Goal: Task Accomplishment & Management: Manage account settings

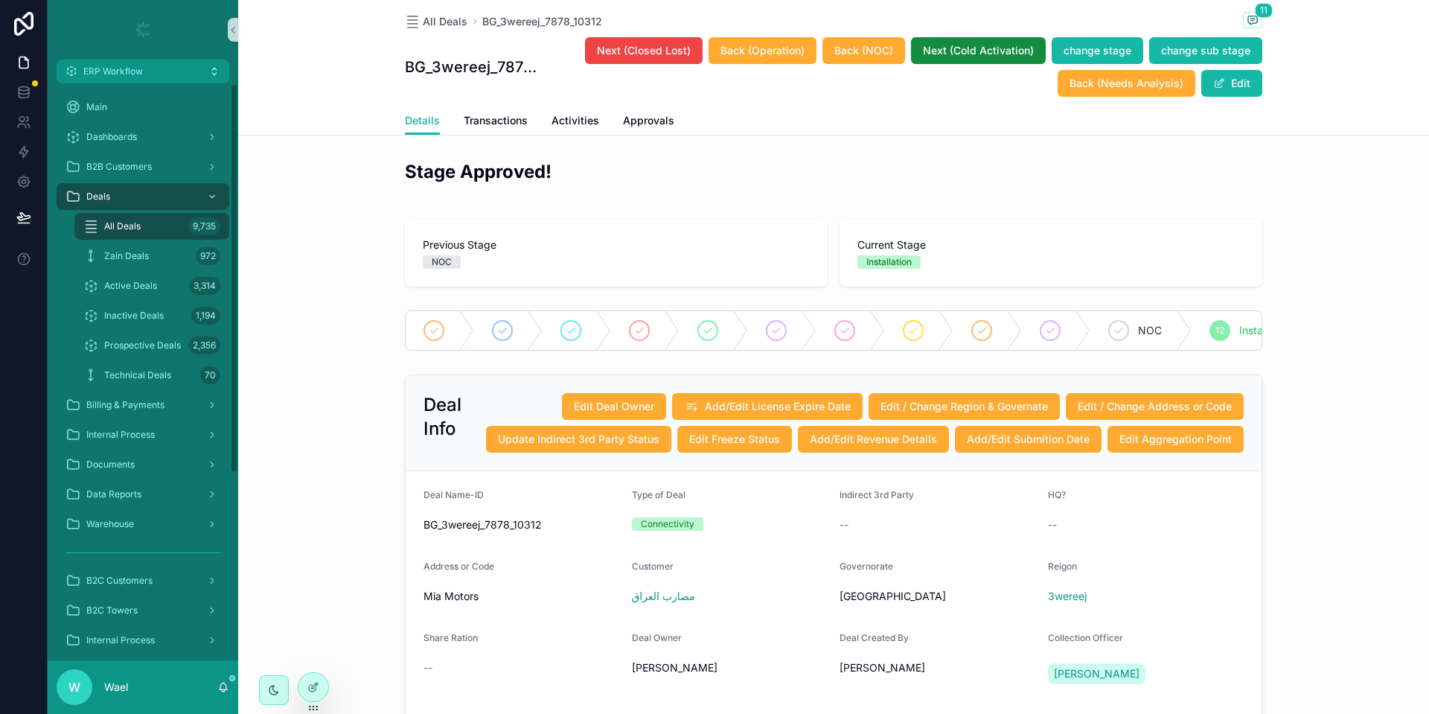
click at [156, 219] on div "All Deals 9,735" at bounding box center [151, 226] width 137 height 24
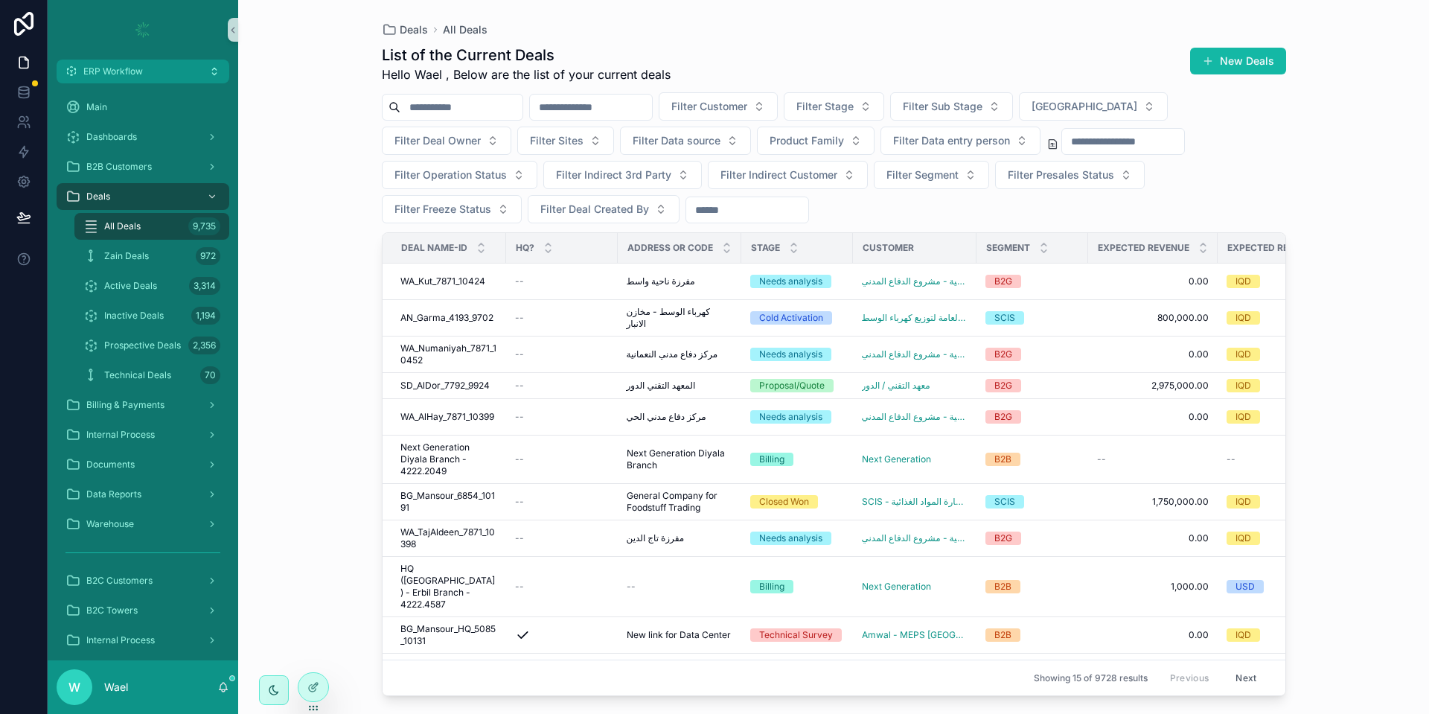
click at [603, 106] on input "scrollable content" at bounding box center [591, 107] width 122 height 21
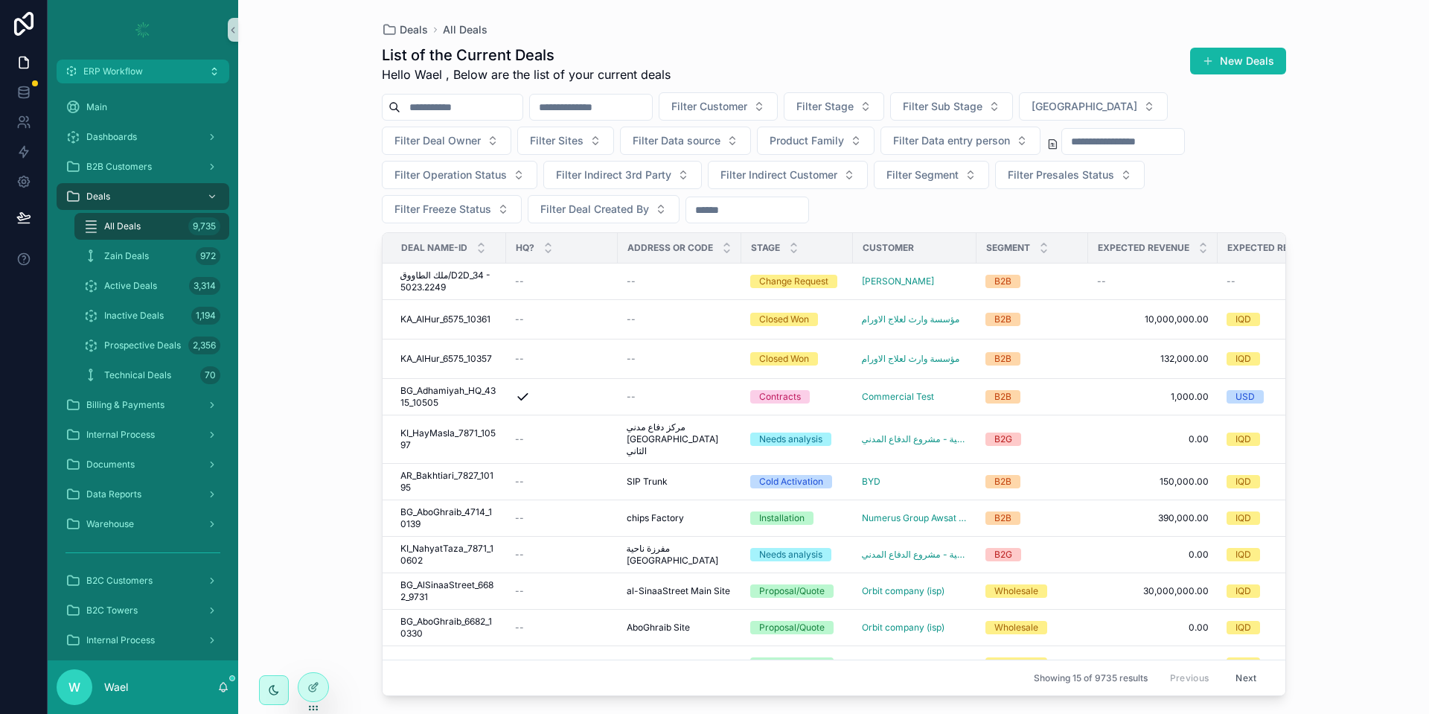
paste input "*****"
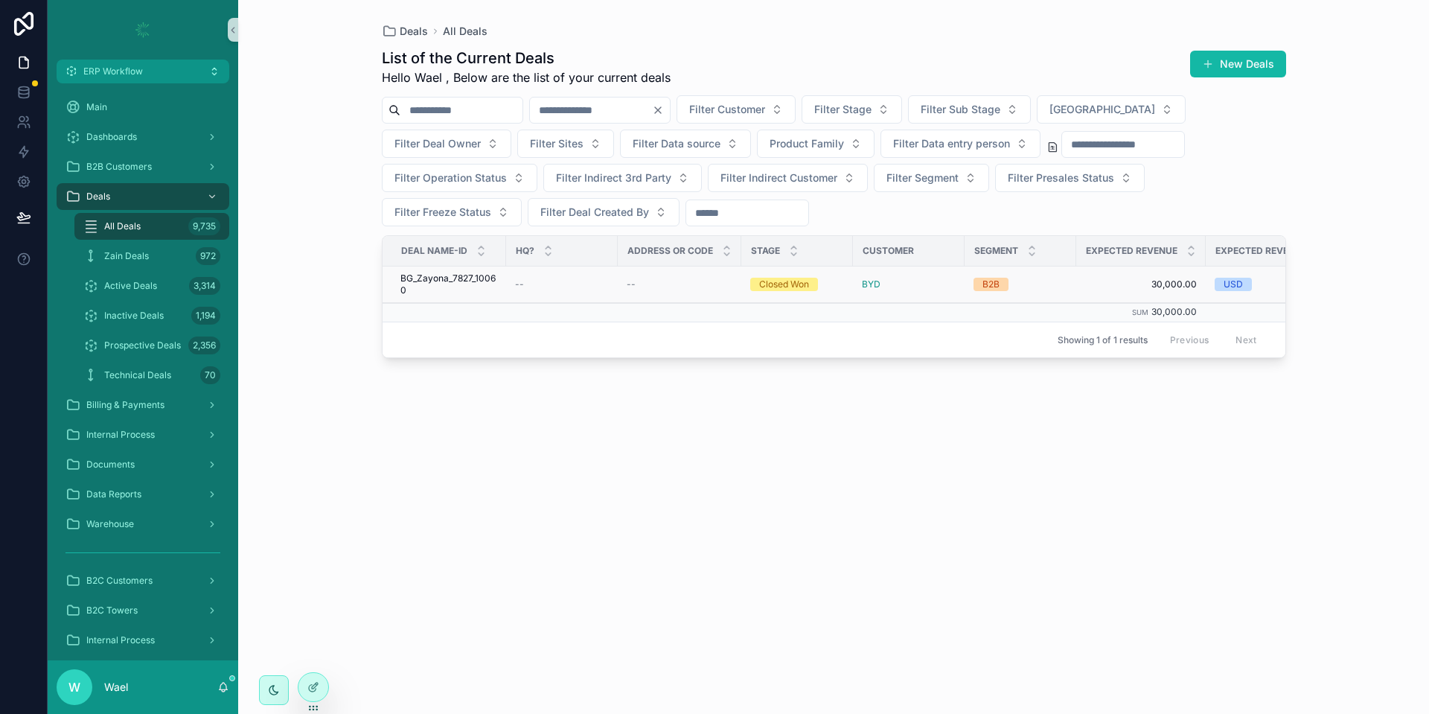
type input "*****"
click at [472, 281] on span "BG_Zayona_7827_10060" at bounding box center [448, 284] width 97 height 24
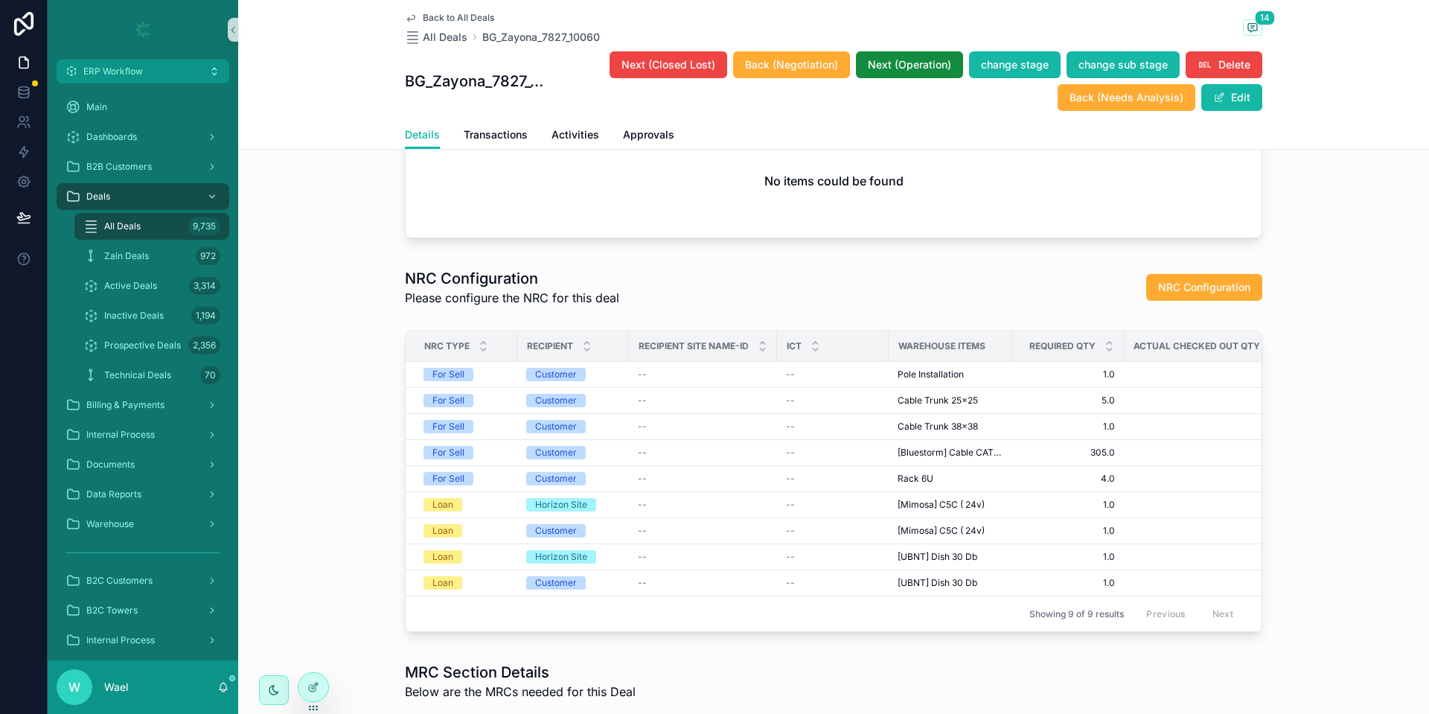
scroll to position [2455, 0]
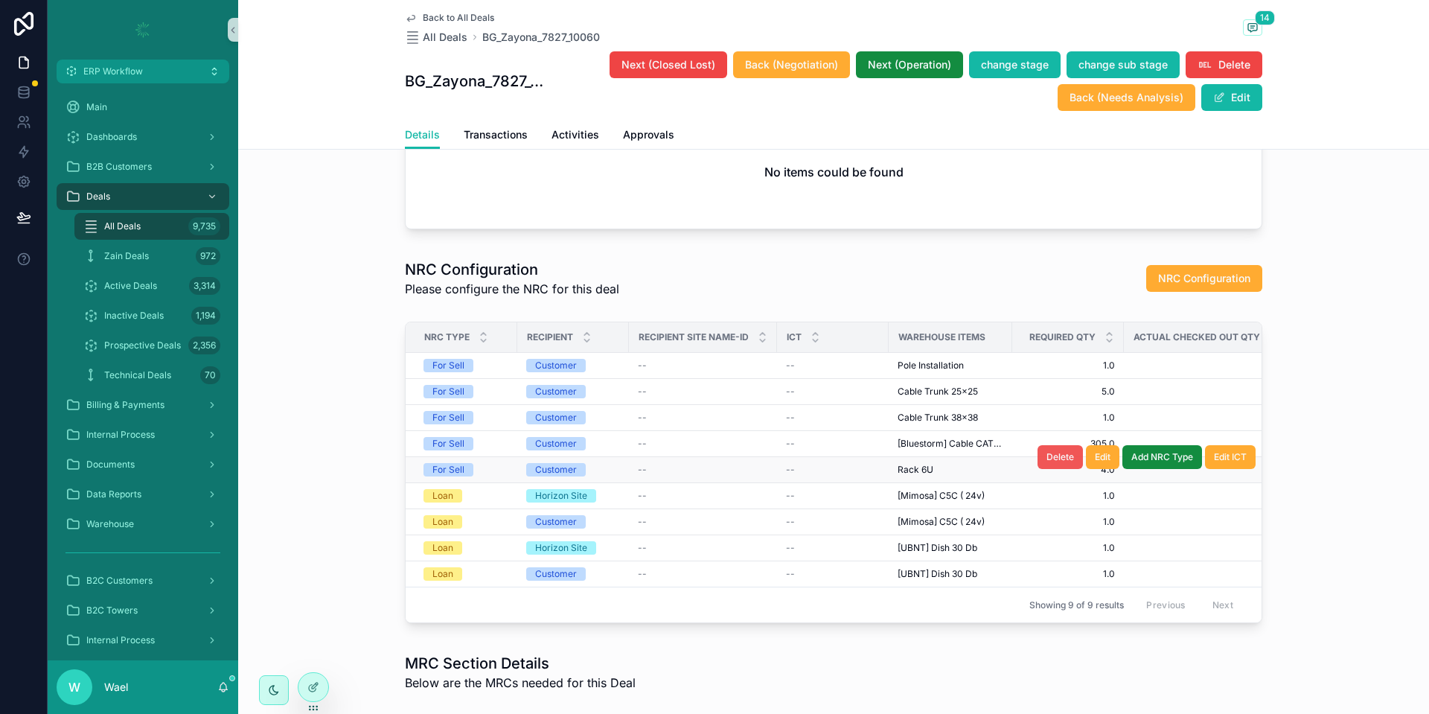
click at [1037, 469] on button "Delete" at bounding box center [1059, 457] width 45 height 24
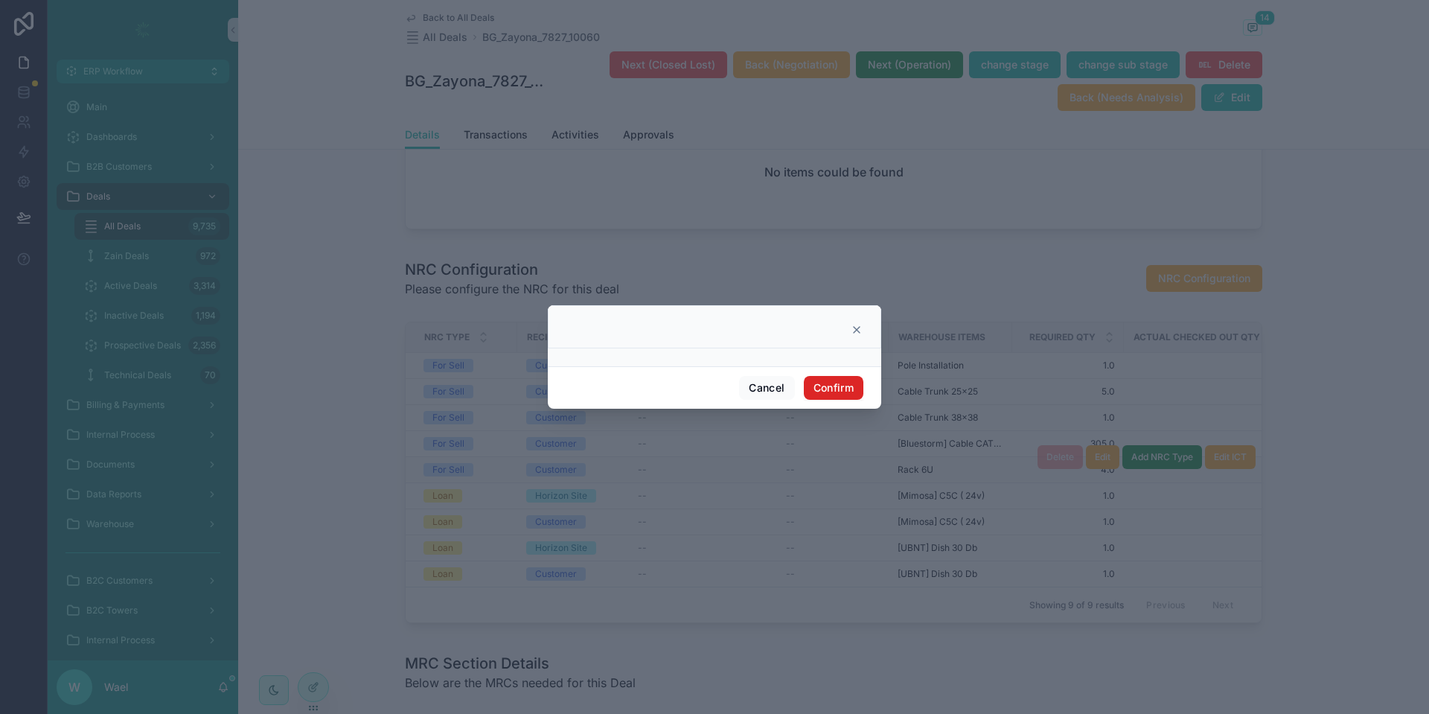
click at [839, 390] on button "Confirm" at bounding box center [834, 388] width 60 height 24
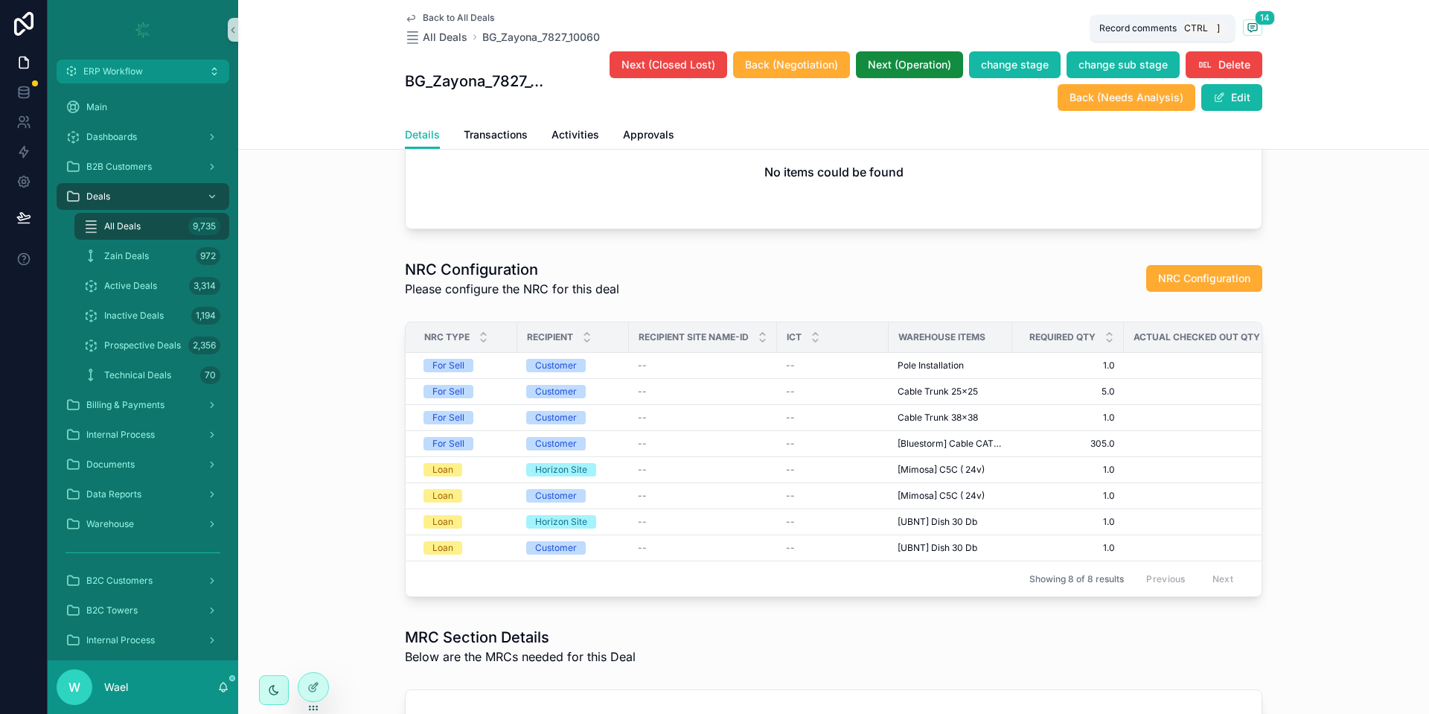
click at [1254, 19] on span "14" at bounding box center [1264, 17] width 20 height 15
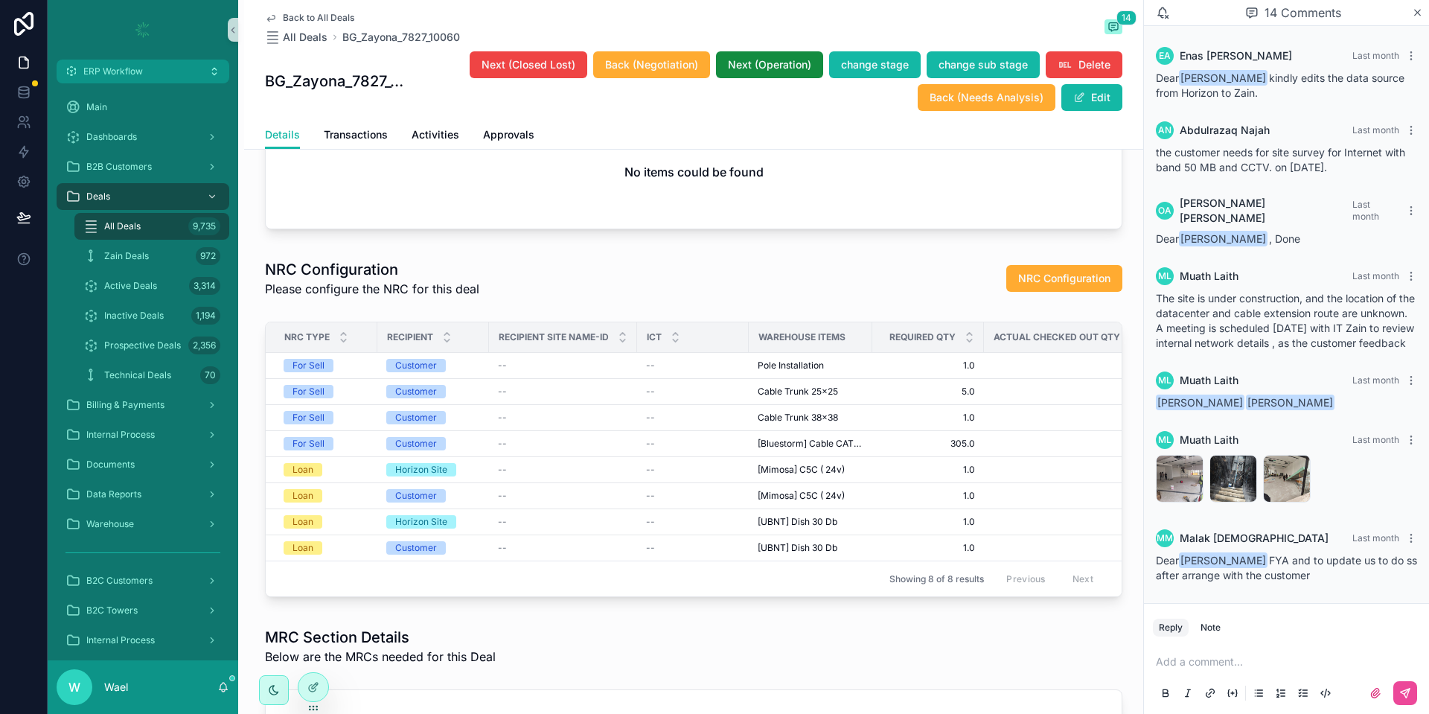
scroll to position [848, 0]
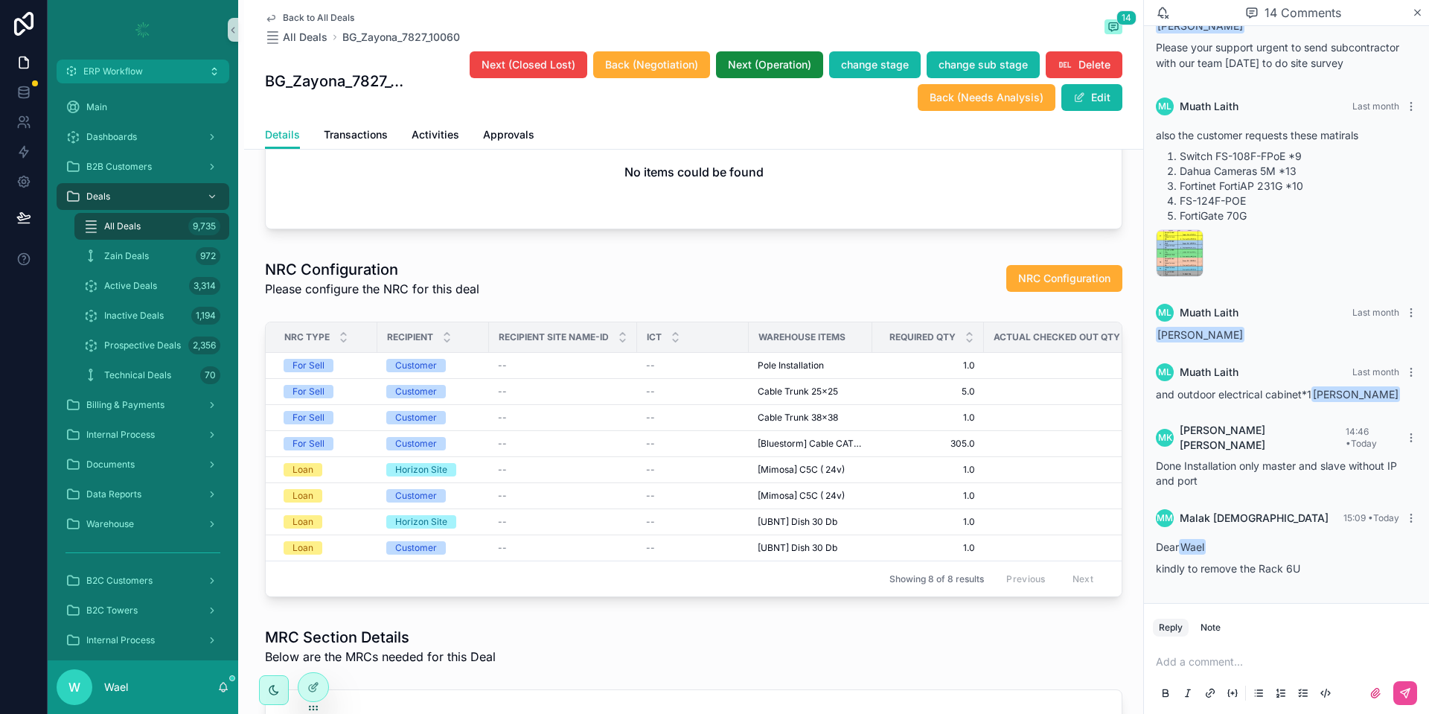
click at [1216, 663] on p "scrollable content" at bounding box center [1289, 661] width 267 height 15
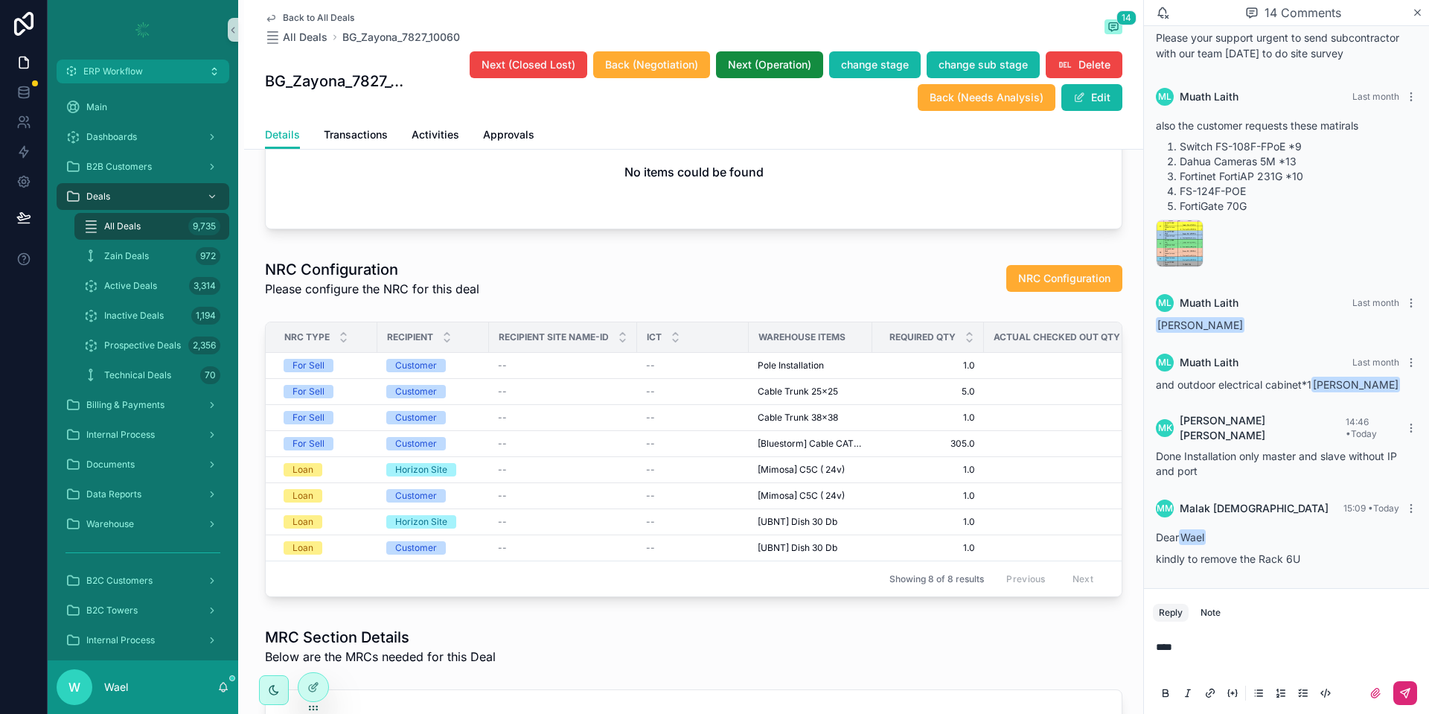
click at [1400, 698] on icon "scrollable content" at bounding box center [1405, 693] width 12 height 12
click at [1042, 286] on span "NRC Configuration" at bounding box center [1064, 278] width 92 height 15
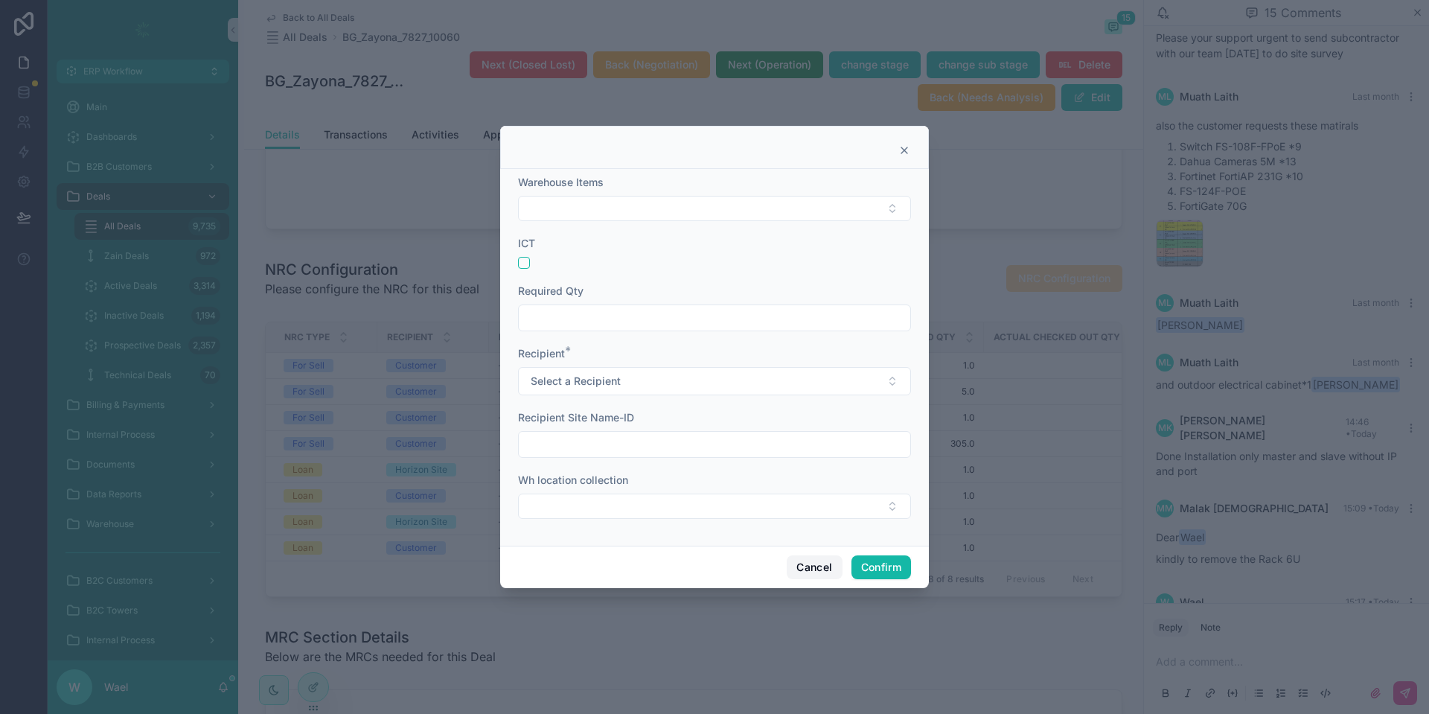
click at [791, 567] on button "Cancel" at bounding box center [813, 567] width 55 height 24
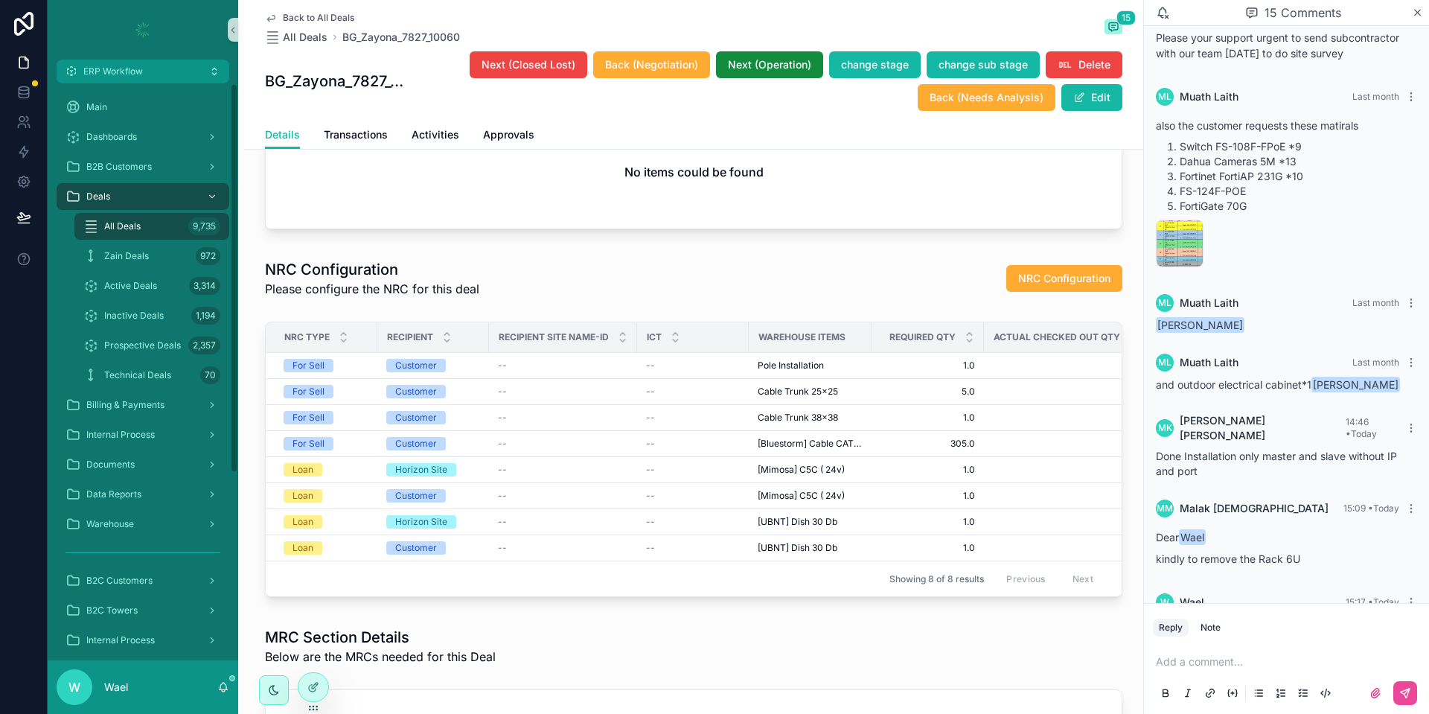
click at [151, 230] on div "All Deals 9,735" at bounding box center [151, 226] width 137 height 24
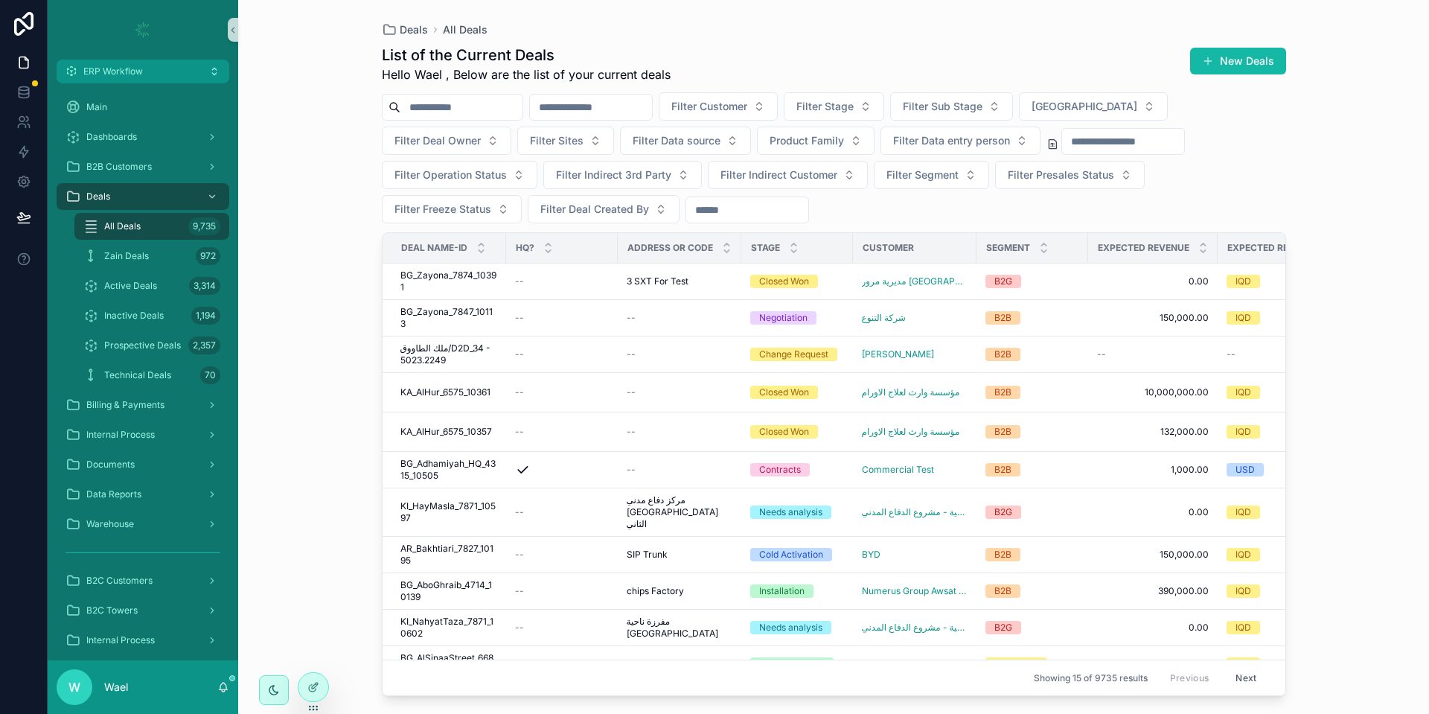
click at [609, 112] on input "scrollable content" at bounding box center [591, 107] width 122 height 21
click at [512, 107] on input "scrollable content" at bounding box center [461, 107] width 122 height 21
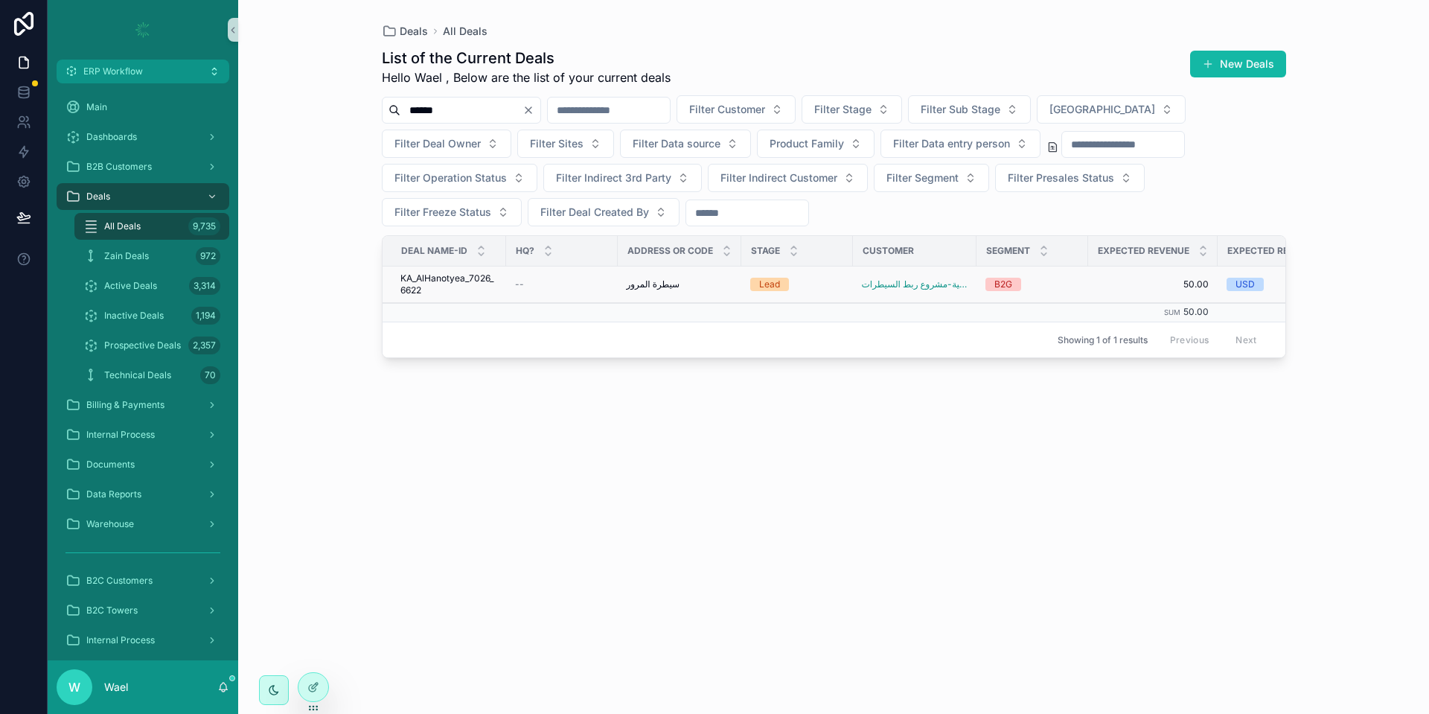
type input "******"
click at [479, 278] on span "KA_AlHanotyea_7026_6622" at bounding box center [448, 284] width 97 height 24
click at [765, 112] on span "Filter Customer" at bounding box center [727, 109] width 76 height 15
type input "******"
click at [531, 110] on icon "Clear" at bounding box center [528, 110] width 6 height 6
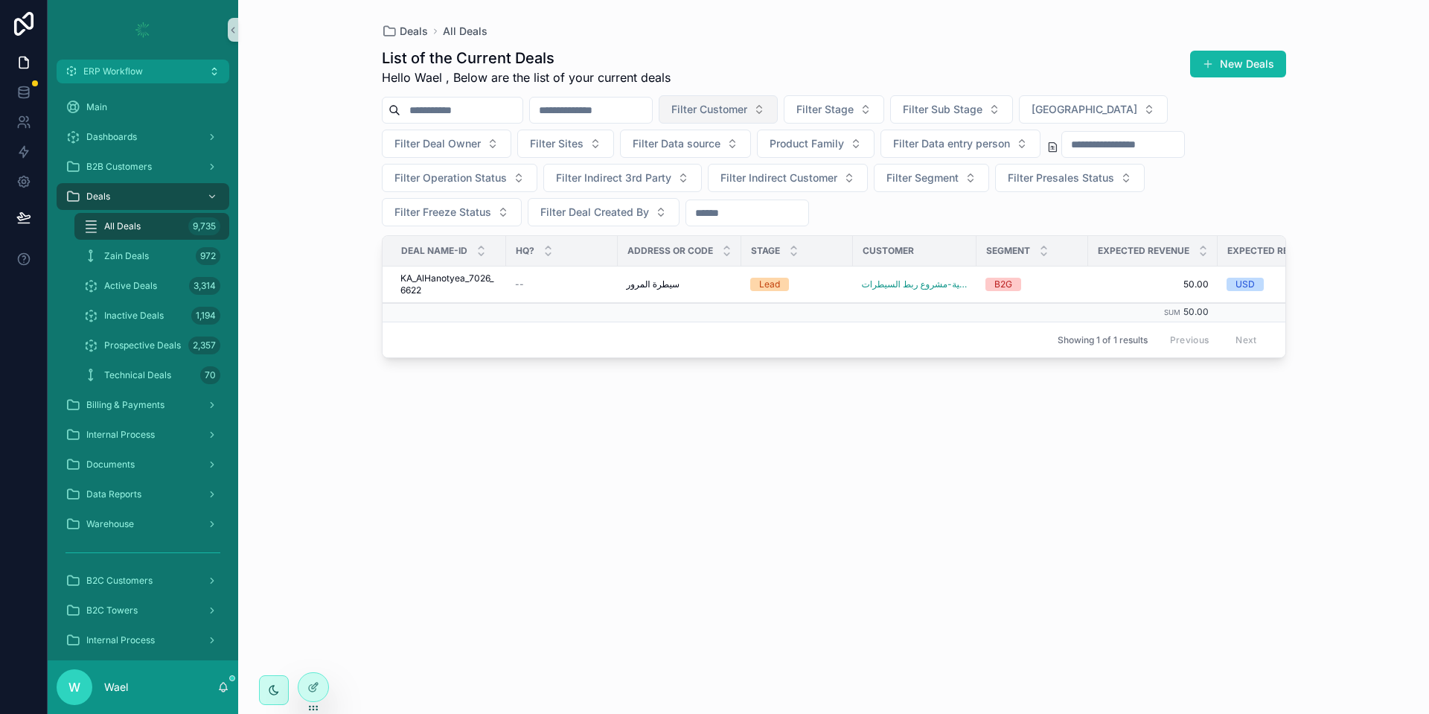
click at [778, 110] on button "Filter Customer" at bounding box center [717, 109] width 119 height 28
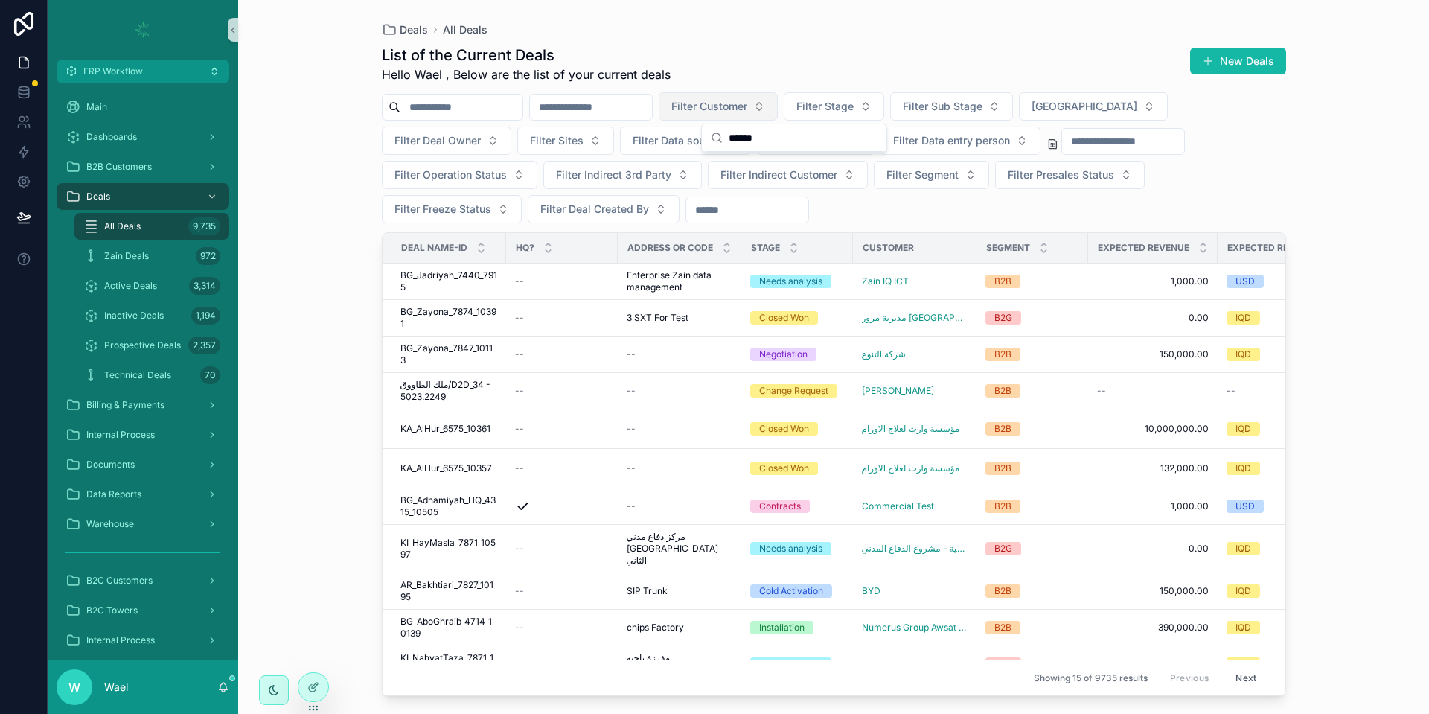
type input "******"
click at [747, 112] on span "Filter Customer" at bounding box center [709, 106] width 76 height 15
type input "*"
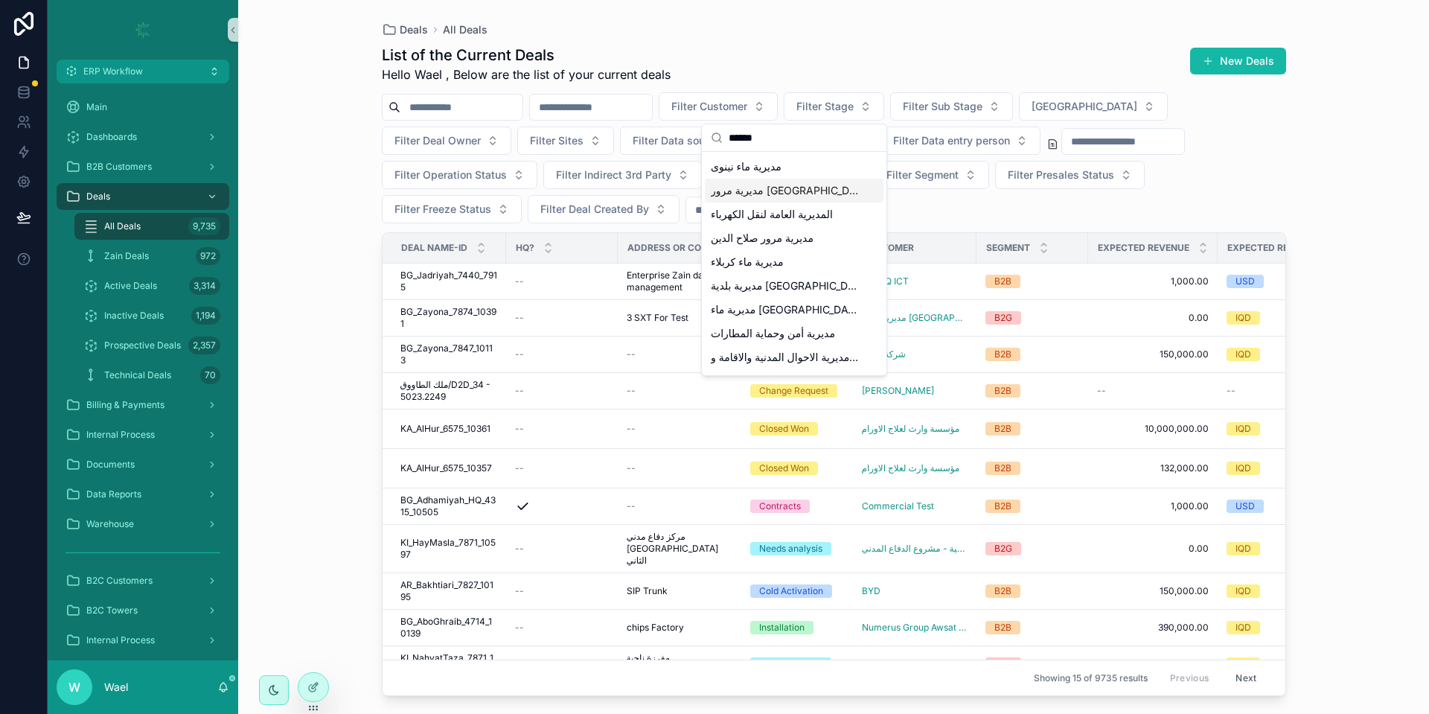
type input "******"
click at [804, 187] on span "مديرية مرور ملعب الشعب" at bounding box center [785, 190] width 149 height 15
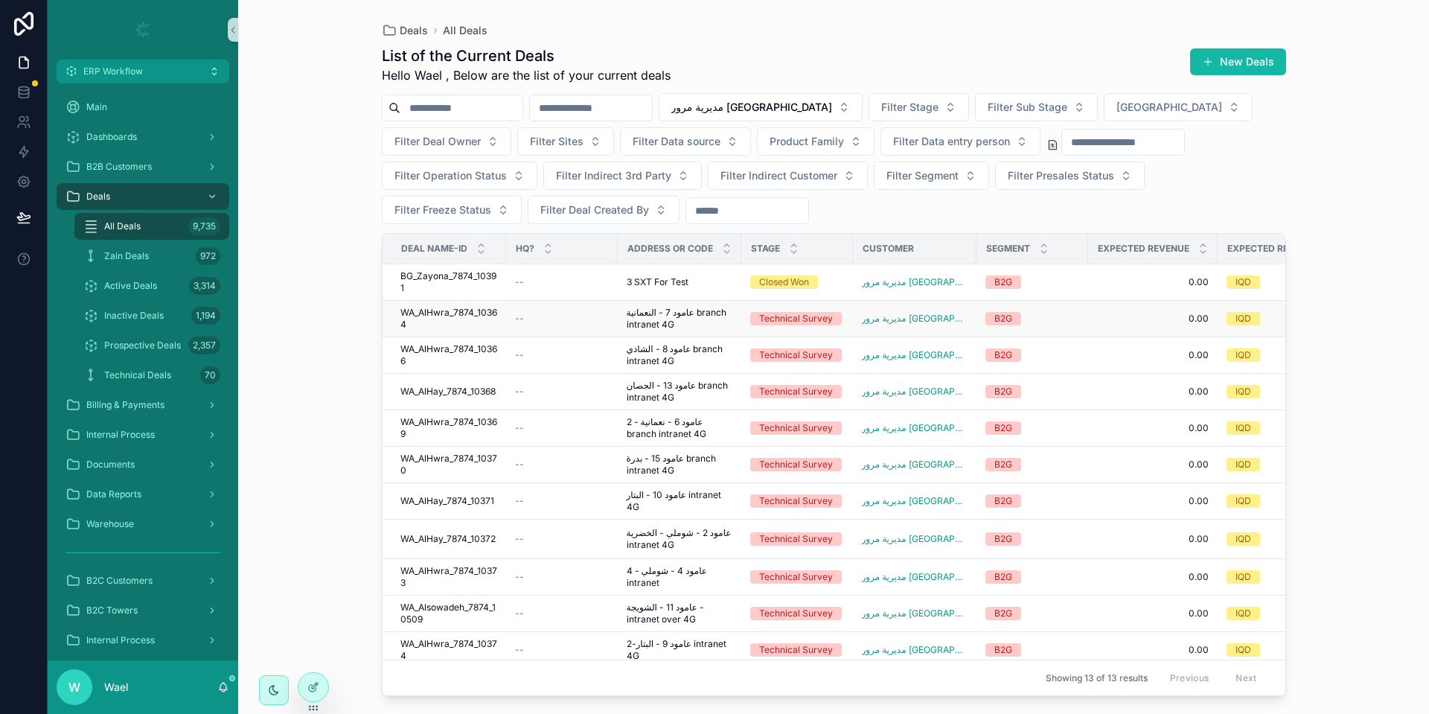
click at [463, 315] on span "WA_AlHwra_7874_10364" at bounding box center [448, 319] width 97 height 24
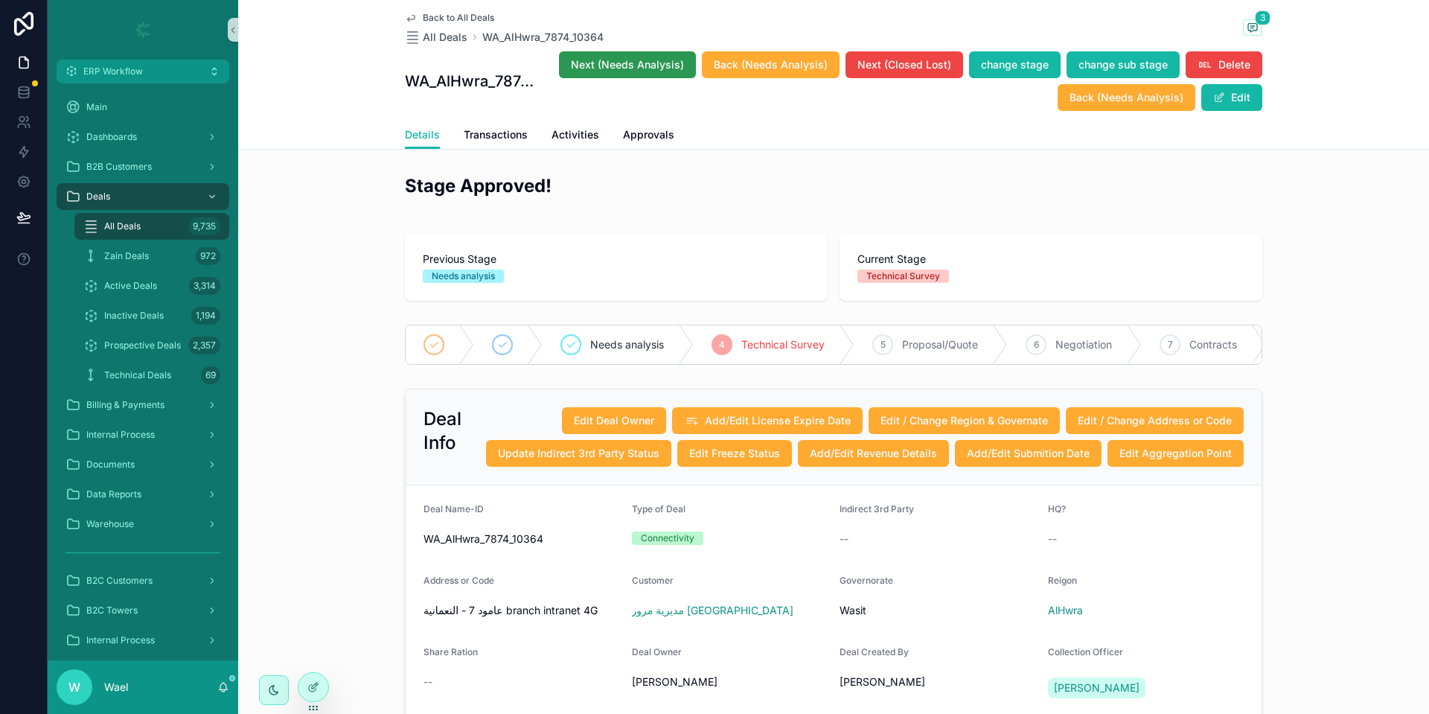
click at [594, 53] on button "Next (Needs Analysis)" at bounding box center [627, 64] width 137 height 27
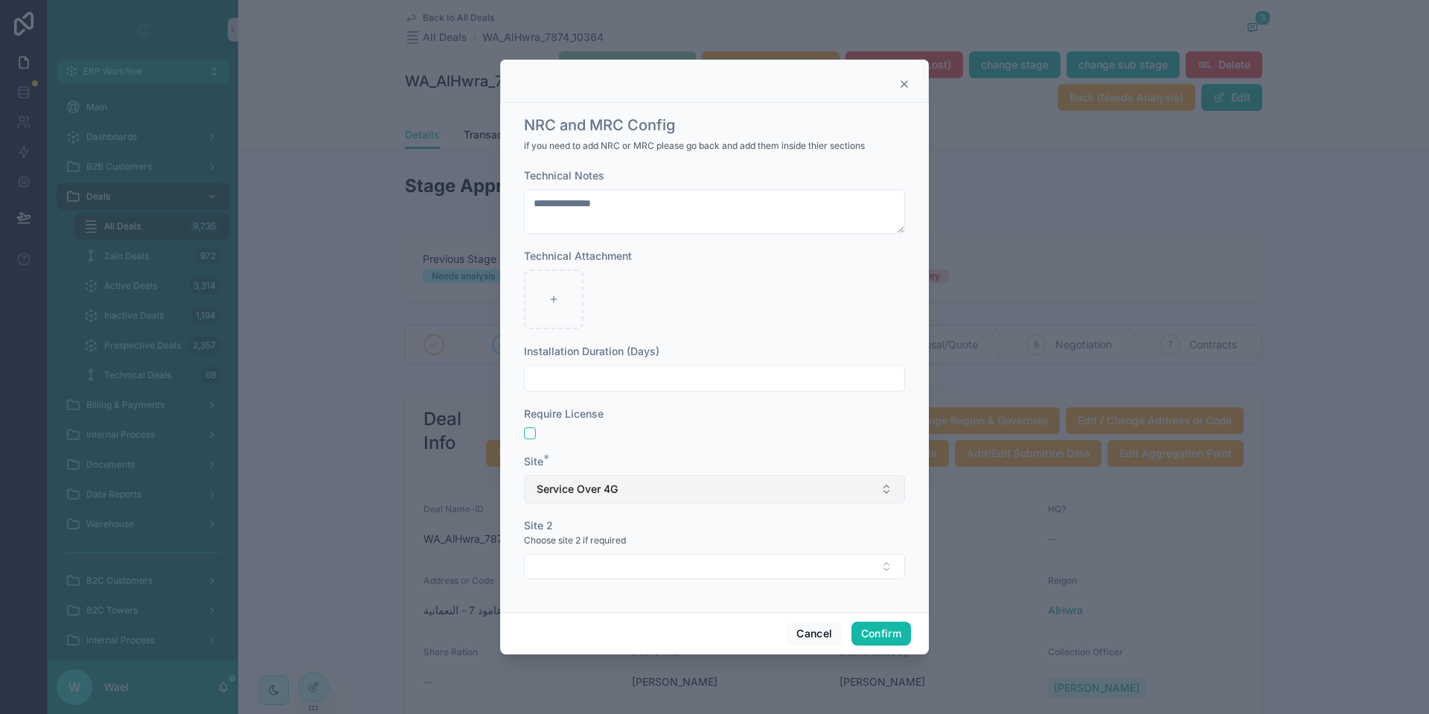
click at [587, 483] on span "Service Over 4G" at bounding box center [576, 488] width 81 height 15
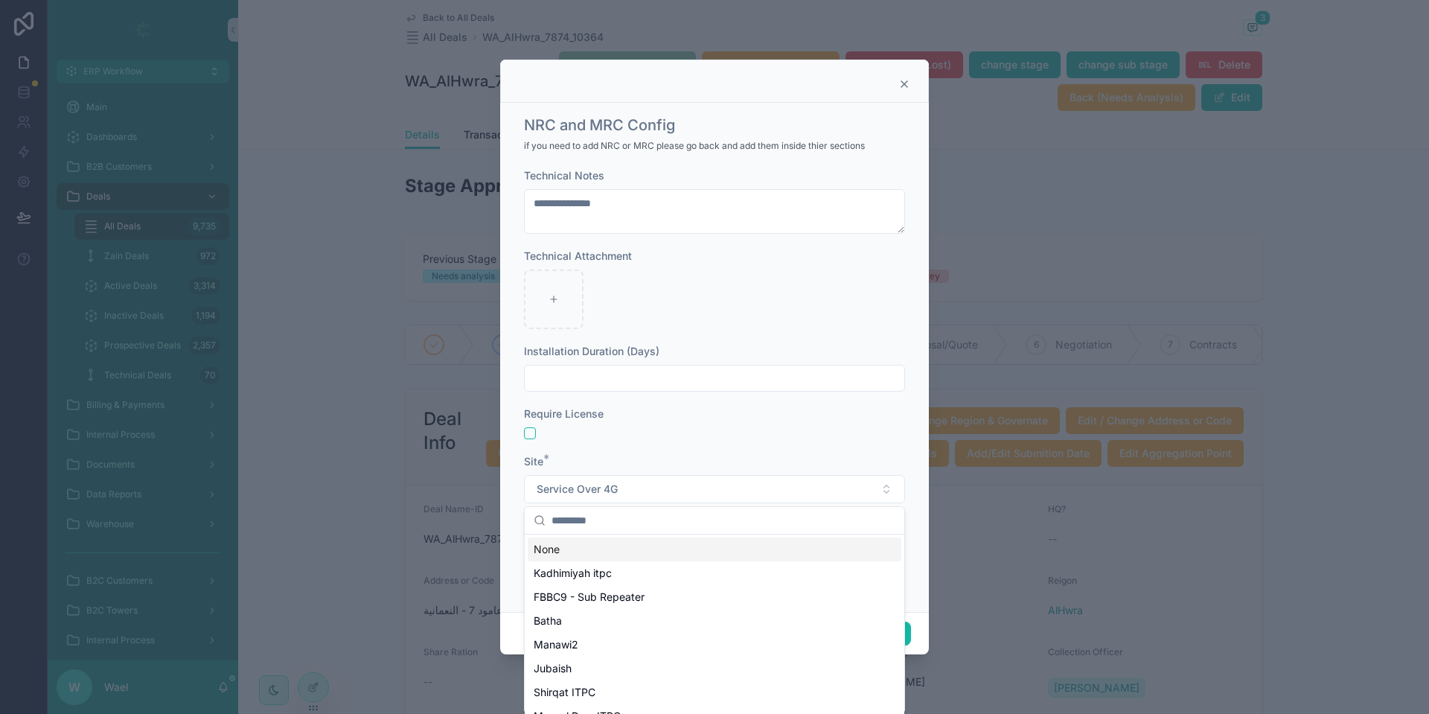
click at [657, 448] on div "**********" at bounding box center [714, 381] width 381 height 426
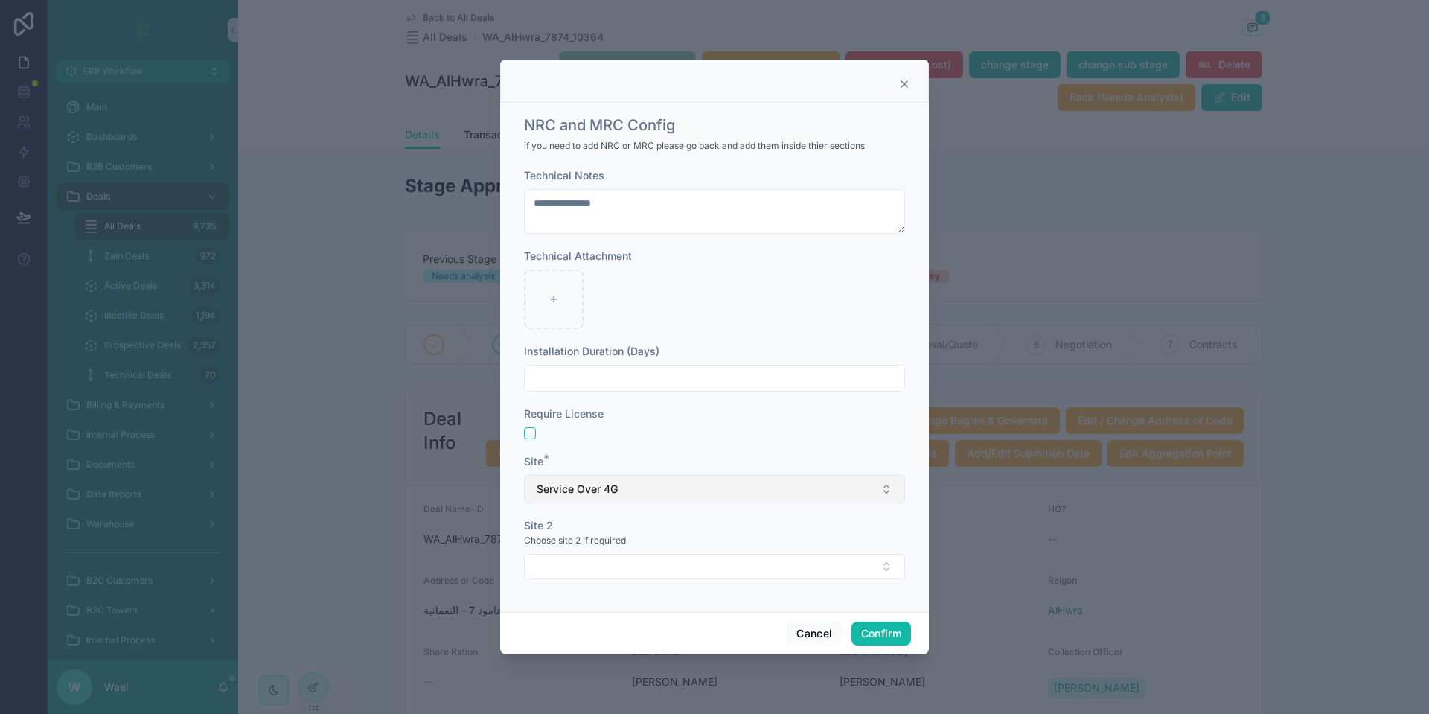
click at [621, 488] on button "Service Over 4G" at bounding box center [714, 489] width 381 height 28
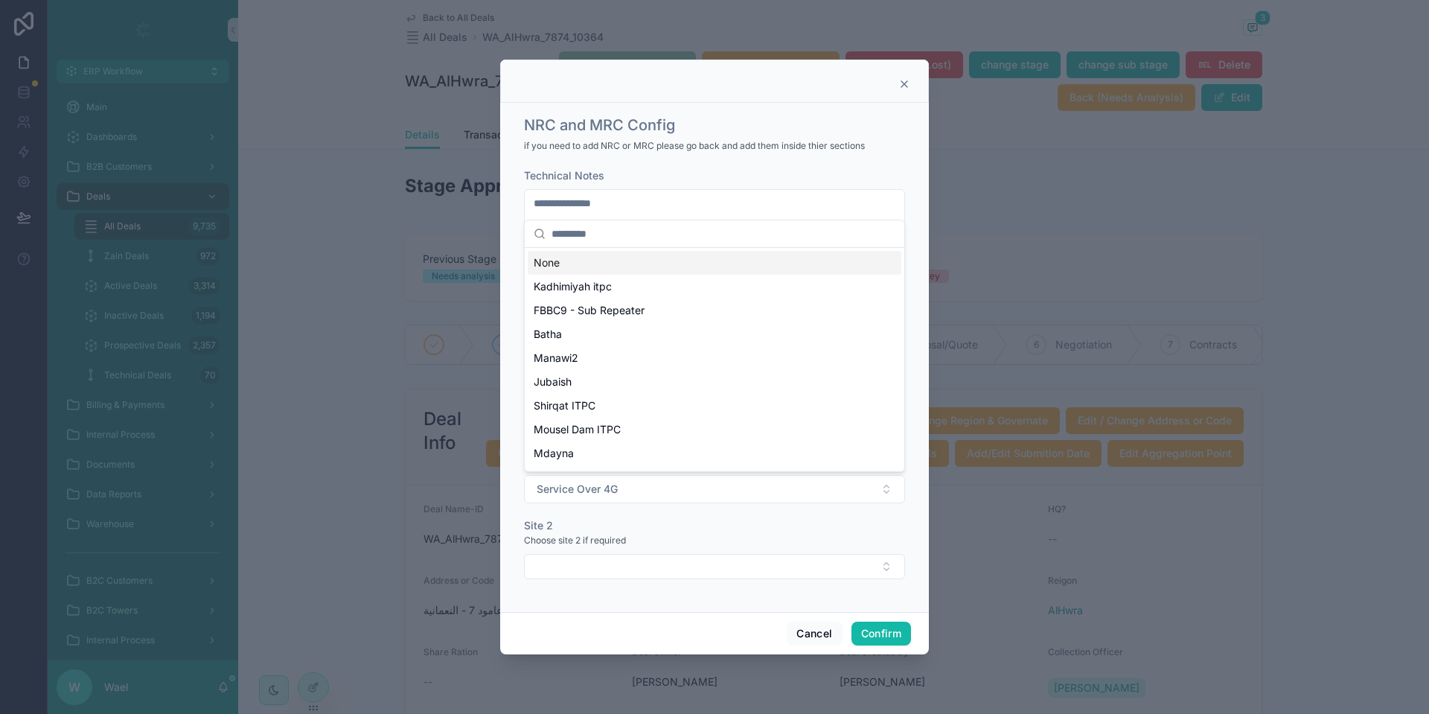
click at [656, 505] on div "ERP Workflow Main Dashboards B2B Customers Deals All Deals 9,735 Zain Deals 972…" at bounding box center [714, 357] width 1429 height 714
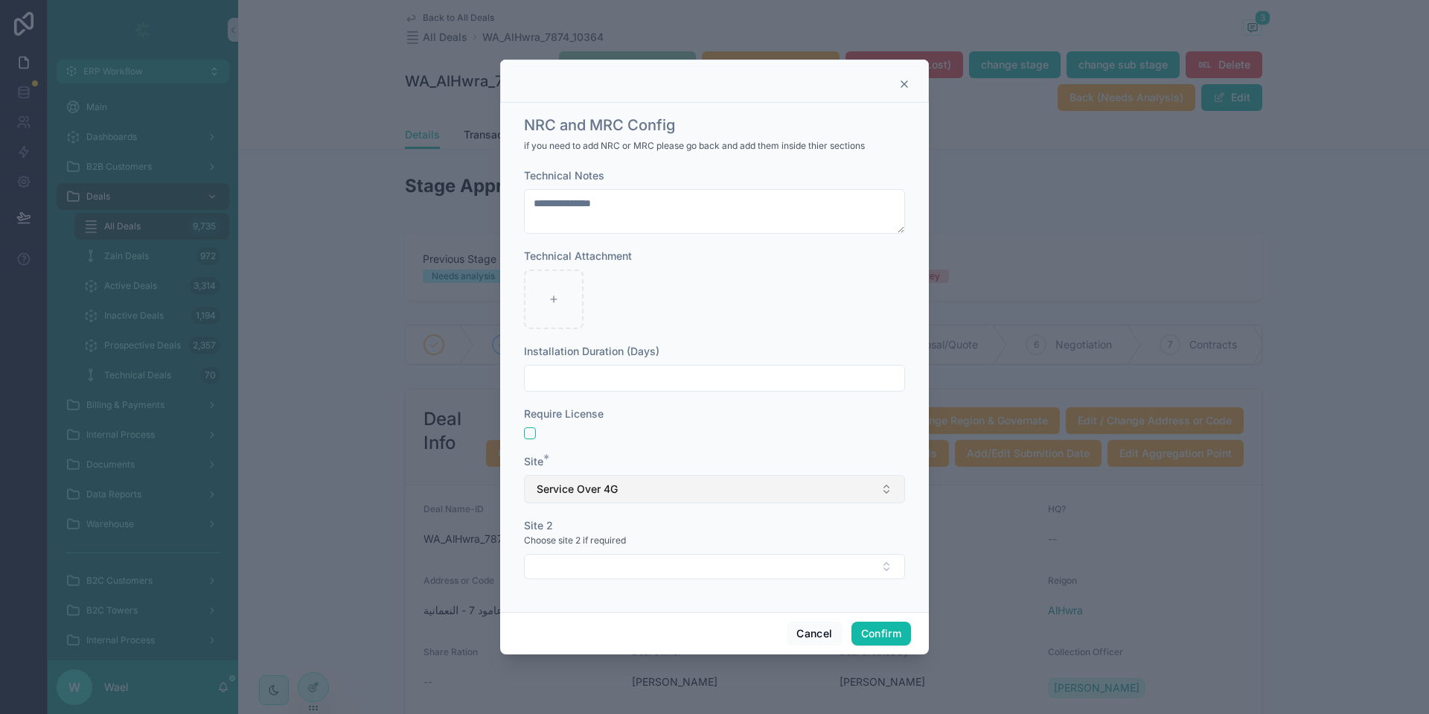
click at [640, 484] on button "Service Over 4G" at bounding box center [714, 489] width 381 height 28
drag, startPoint x: 630, startPoint y: 507, endPoint x: 632, endPoint y: 488, distance: 18.7
click at [630, 496] on div "**********" at bounding box center [714, 381] width 381 height 426
click at [632, 488] on button "Service Over 4G" at bounding box center [714, 489] width 381 height 28
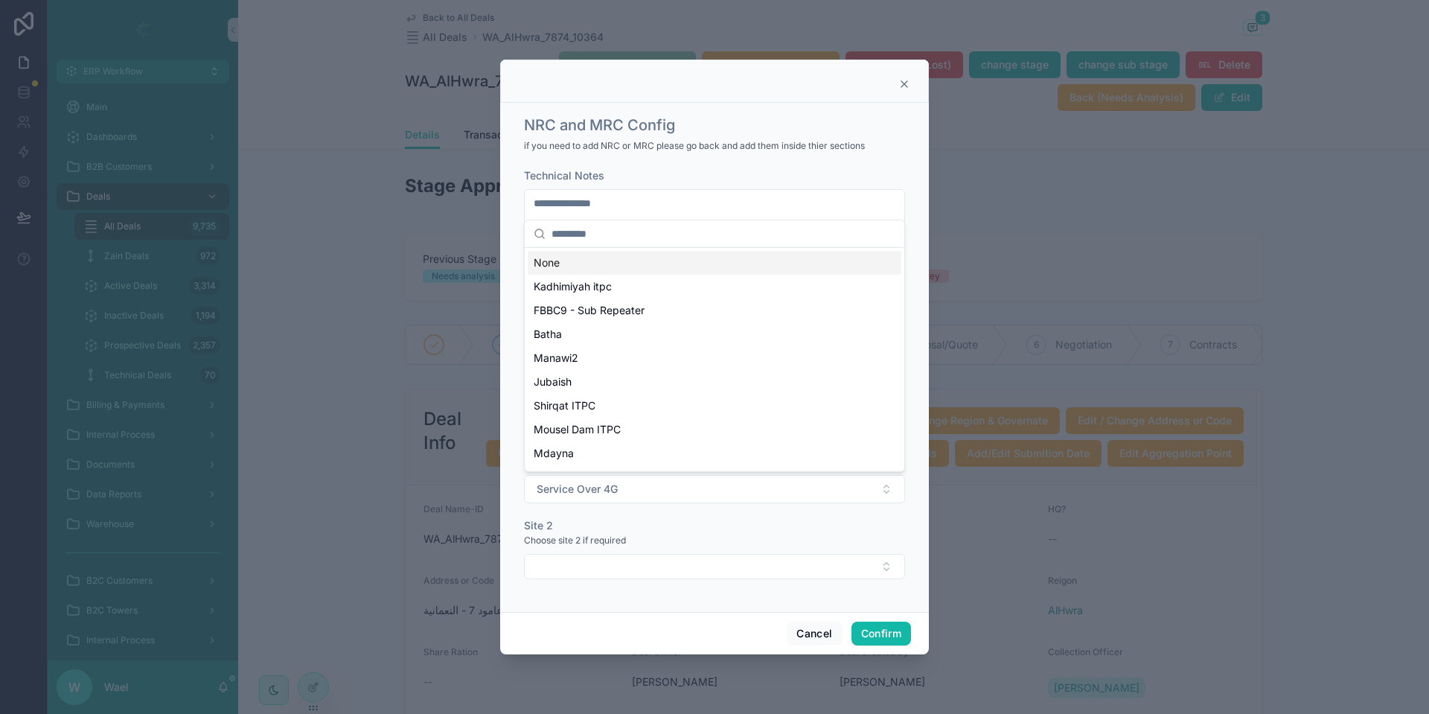
click at [693, 164] on div "**********" at bounding box center [714, 354] width 393 height 491
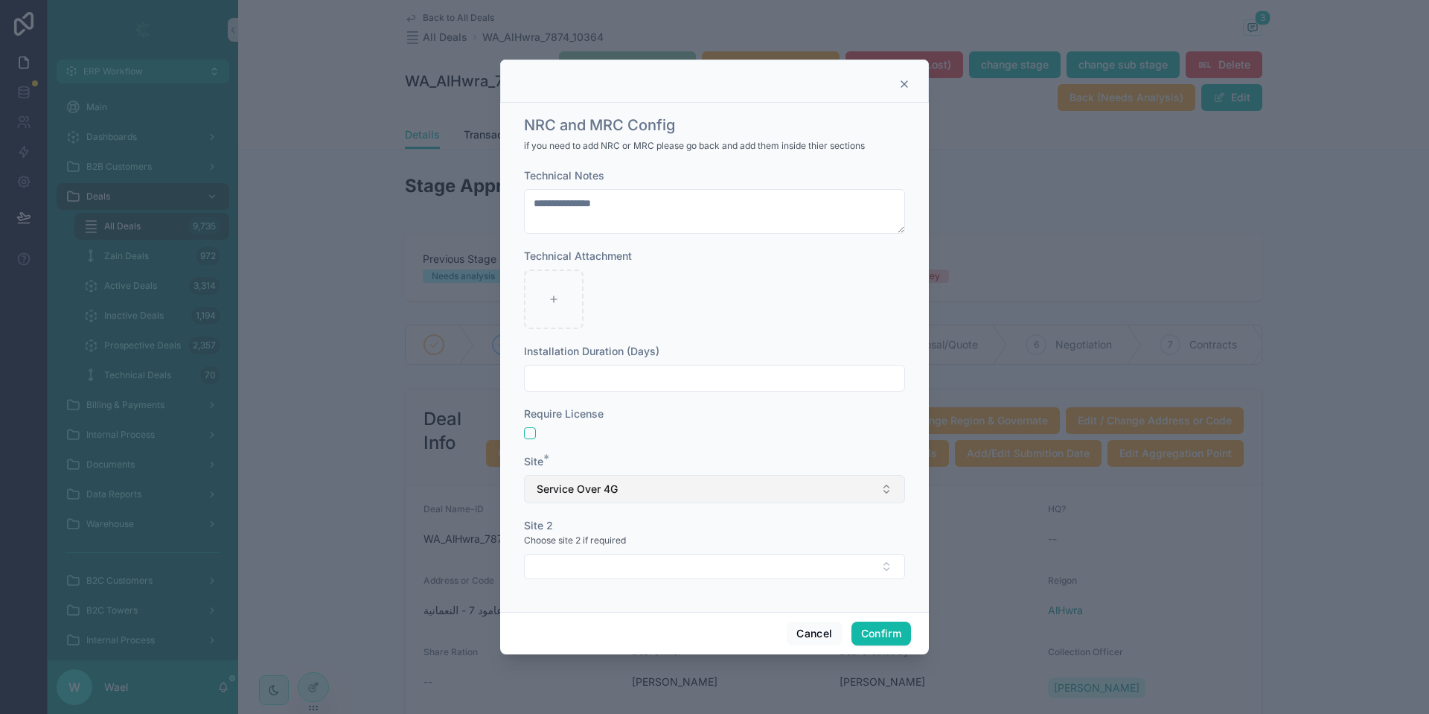
click at [675, 497] on button "Service Over 4G" at bounding box center [714, 489] width 381 height 28
click at [906, 87] on icon at bounding box center [904, 84] width 12 height 12
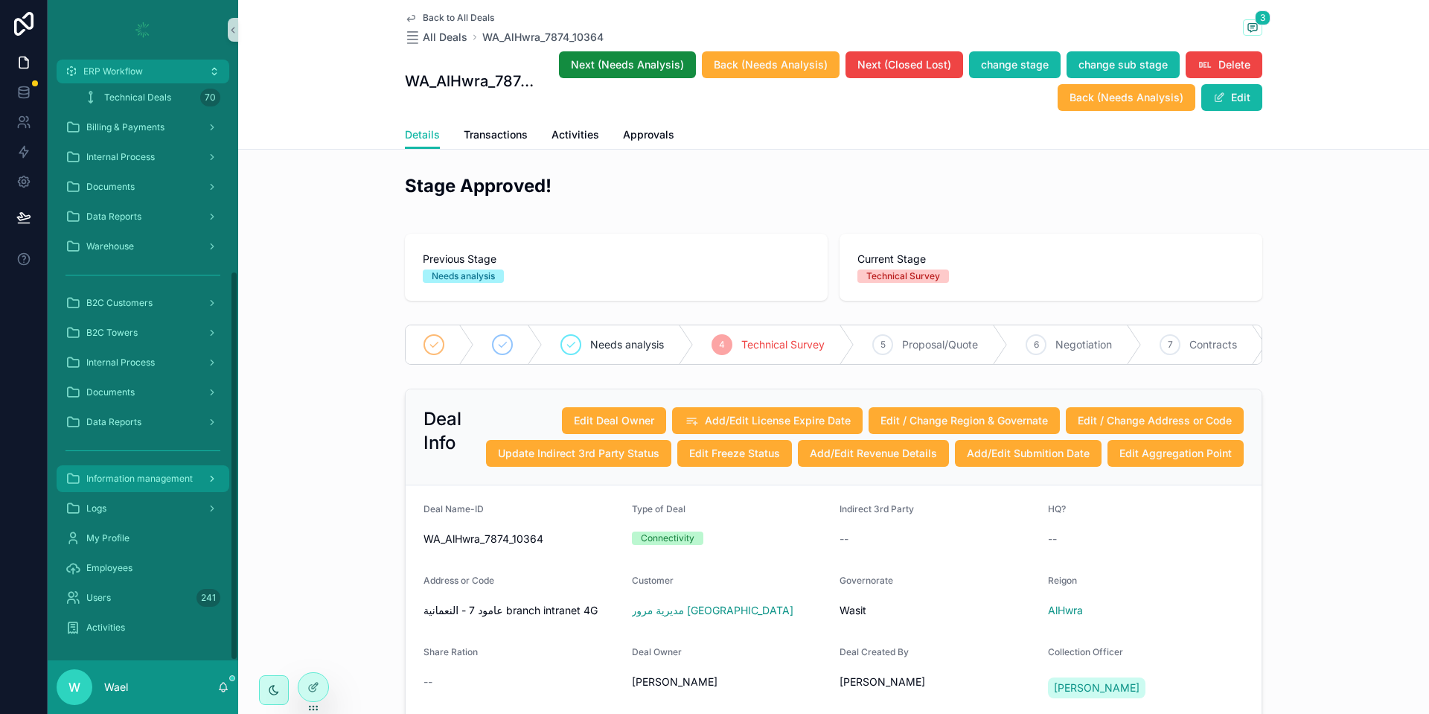
click at [164, 470] on div "Information management" at bounding box center [142, 479] width 155 height 24
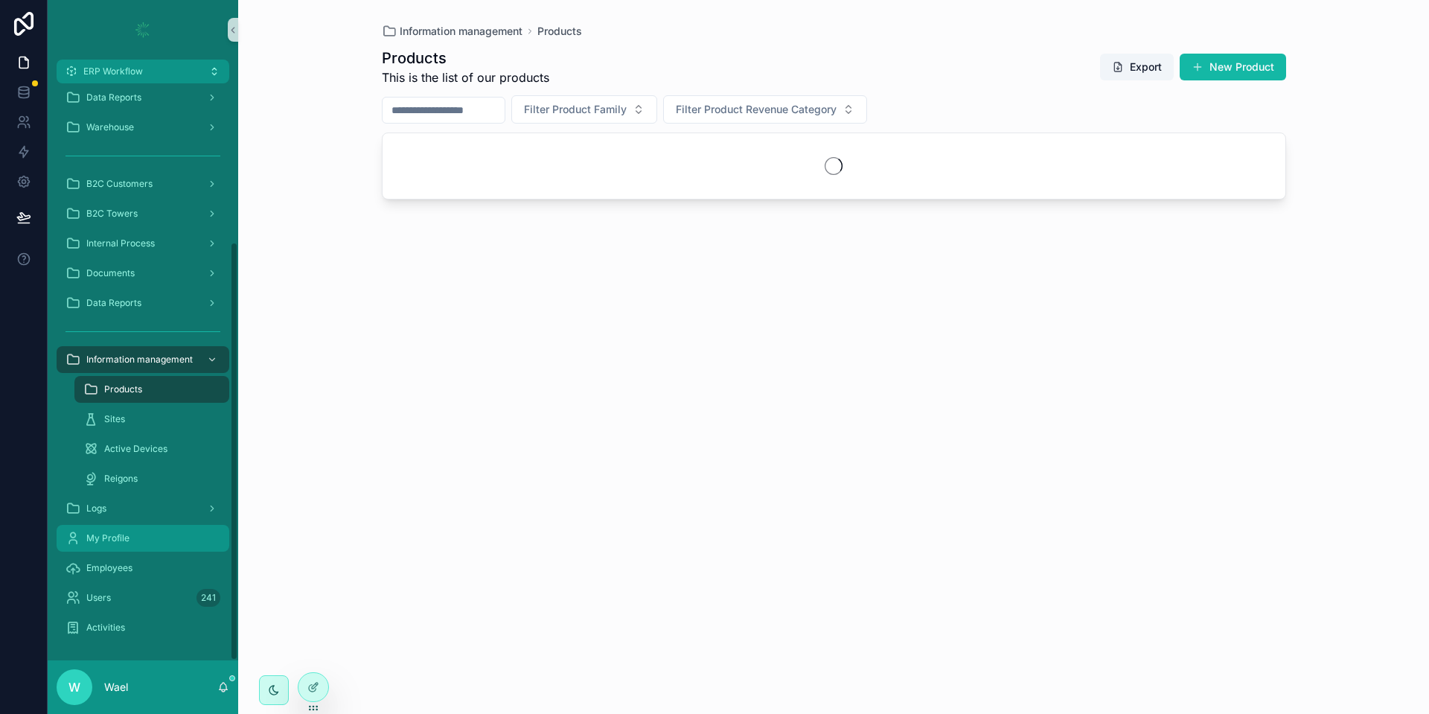
scroll to position [218, 0]
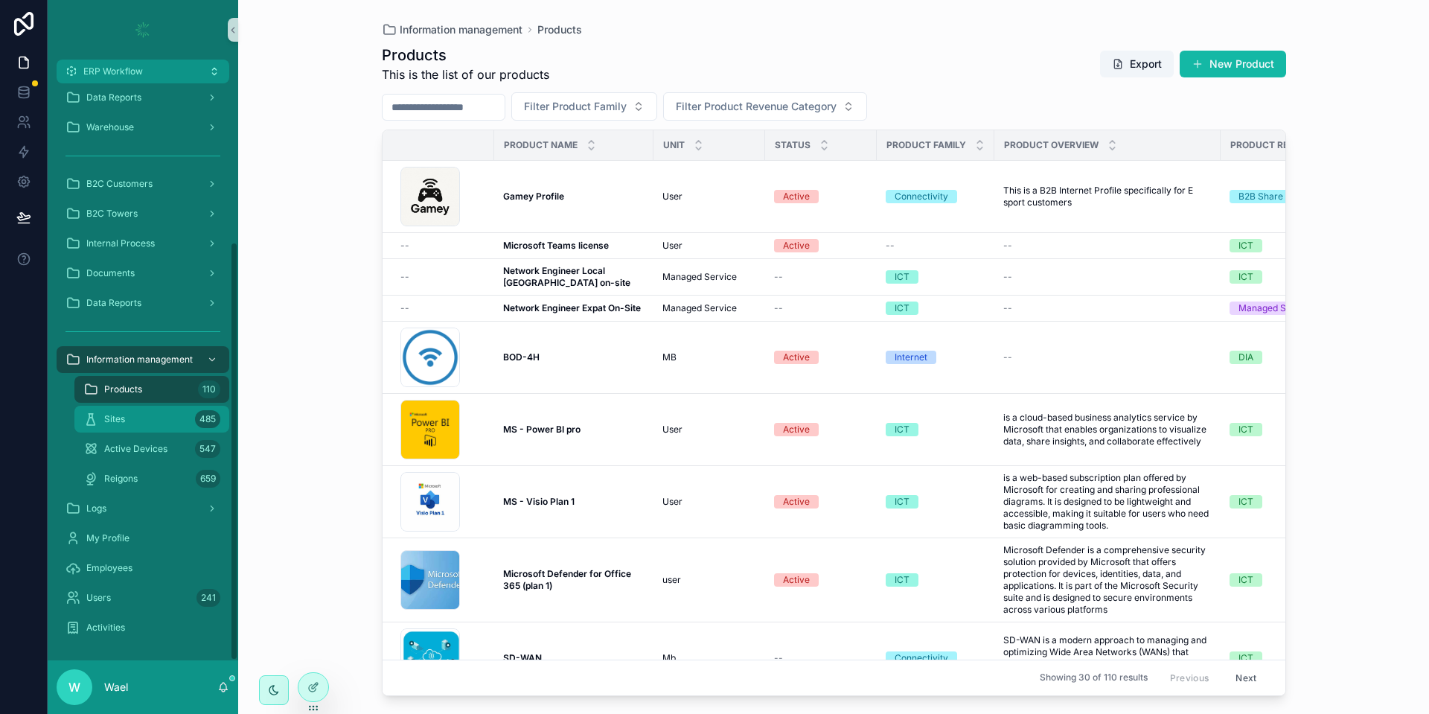
click at [153, 407] on div "Sites 485" at bounding box center [151, 419] width 137 height 24
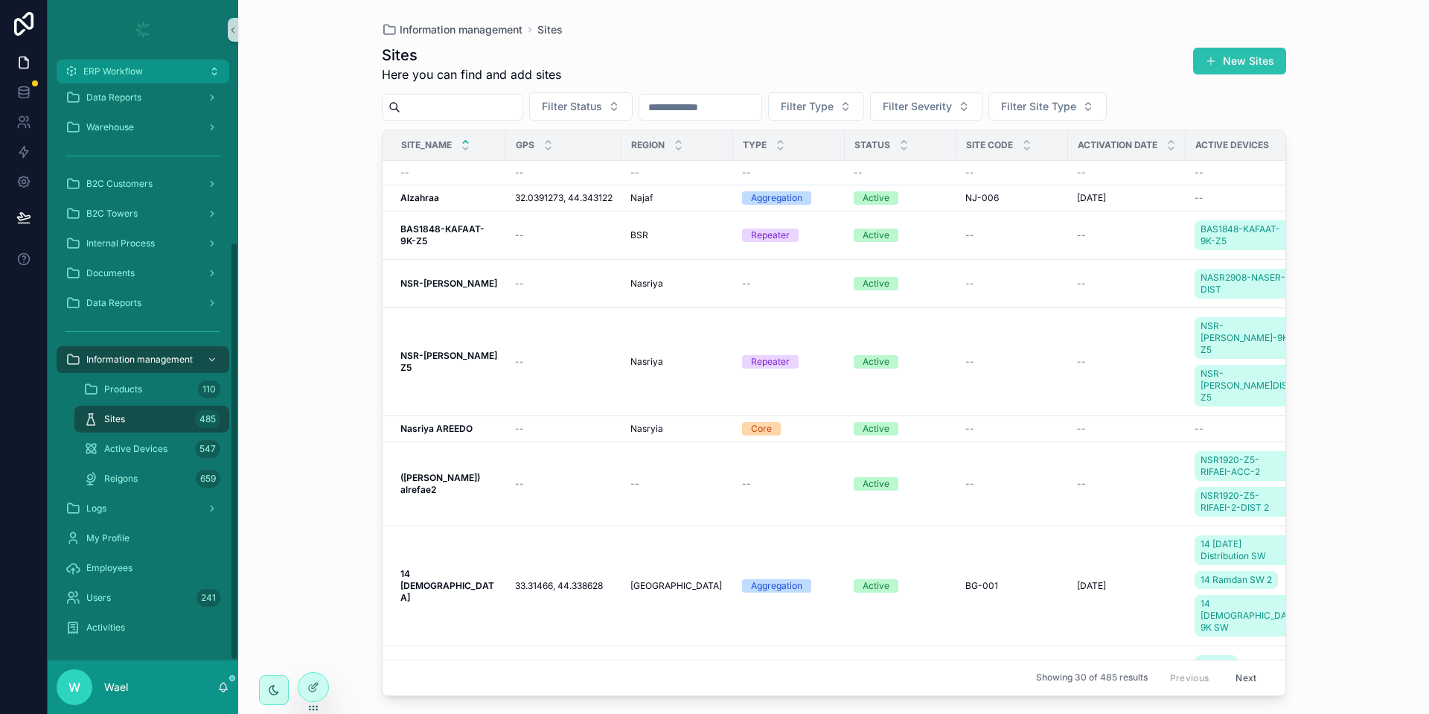
click at [1251, 51] on button "New Sites" at bounding box center [1239, 61] width 93 height 27
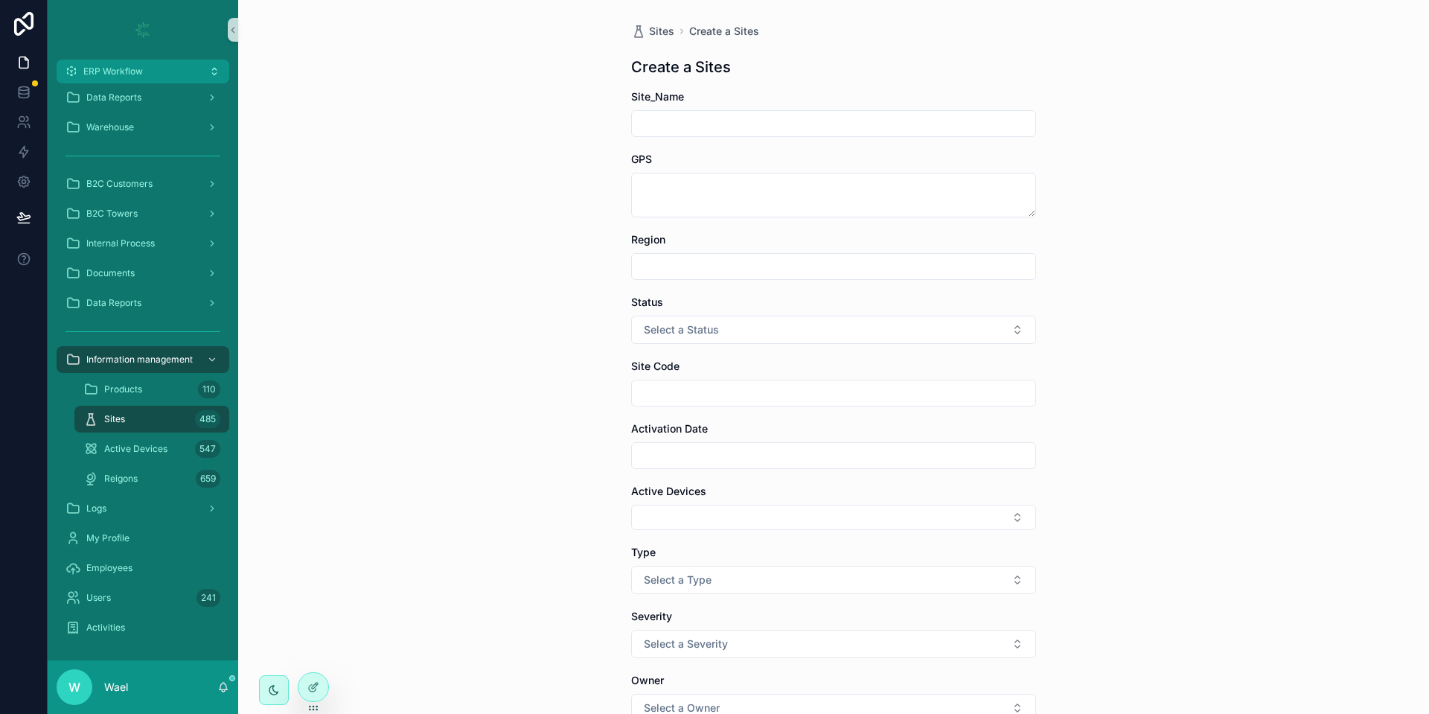
click at [668, 128] on input "scrollable content" at bounding box center [833, 123] width 403 height 21
type input "*"
type input "**********"
click at [576, 206] on div "**********" at bounding box center [833, 357] width 1190 height 714
click at [649, 184] on textarea "scrollable content" at bounding box center [833, 195] width 405 height 45
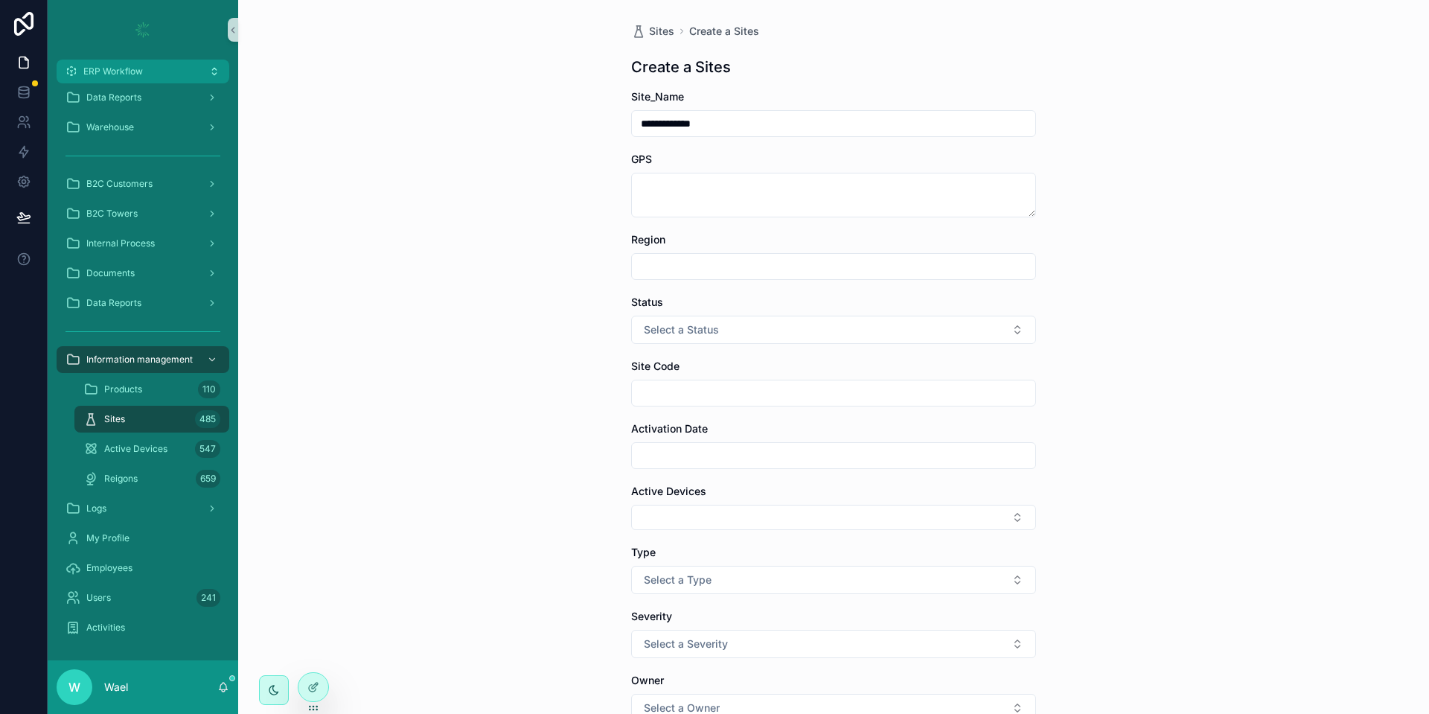
click at [594, 214] on div "**********" at bounding box center [833, 357] width 1190 height 714
drag, startPoint x: 665, startPoint y: 267, endPoint x: 665, endPoint y: 277, distance: 9.7
click at [665, 267] on input "scrollable content" at bounding box center [833, 266] width 403 height 21
click at [600, 303] on div "**********" at bounding box center [833, 357] width 1190 height 714
click at [669, 330] on span "Select a Status" at bounding box center [681, 329] width 75 height 15
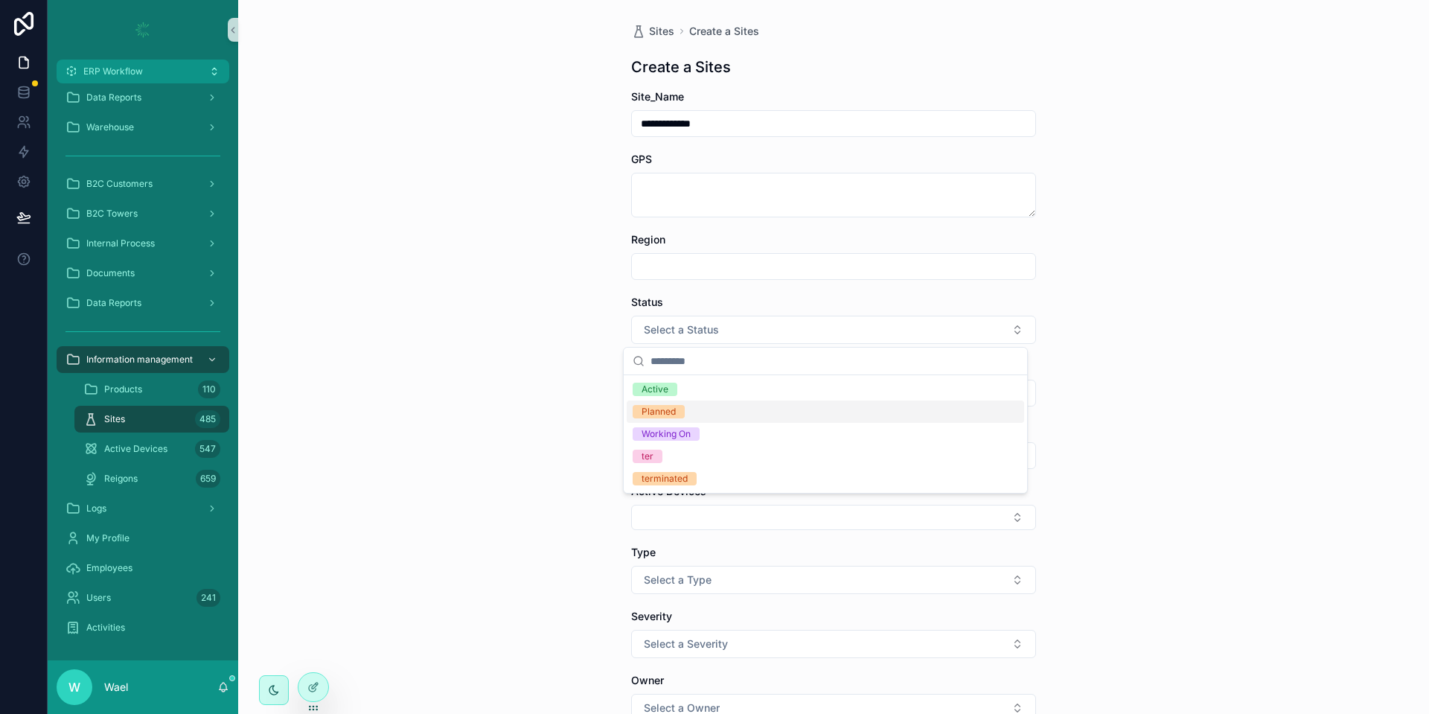
drag, startPoint x: 600, startPoint y: 397, endPoint x: 661, endPoint y: 391, distance: 61.3
click at [600, 396] on div "**********" at bounding box center [833, 357] width 1190 height 714
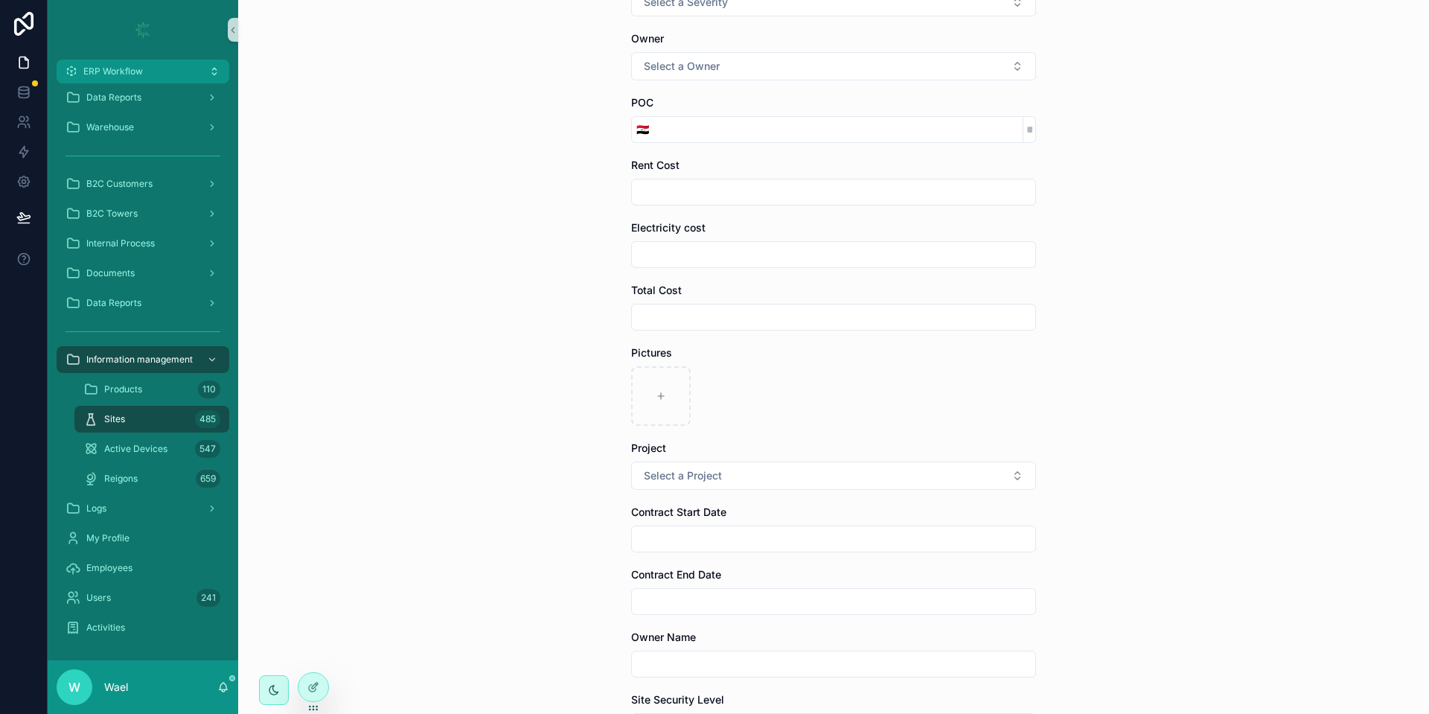
scroll to position [879, 0]
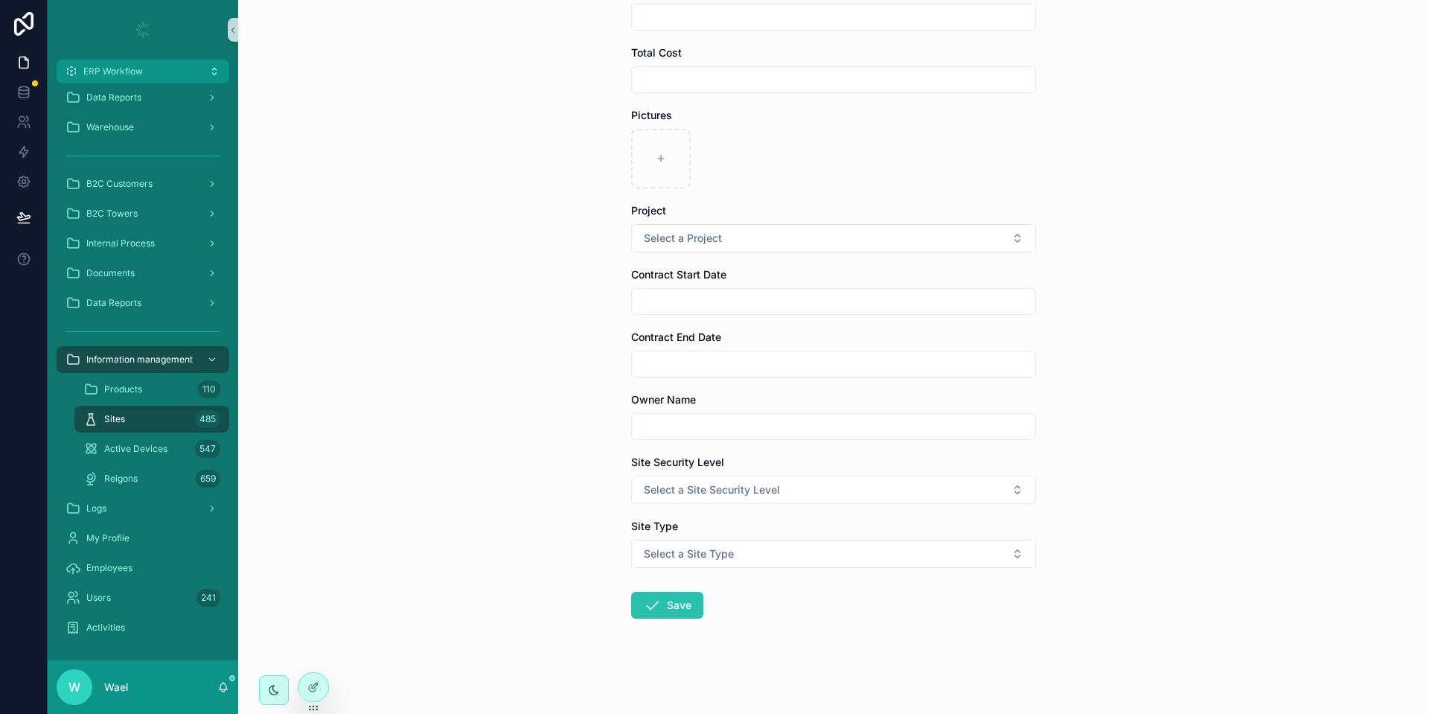
click at [649, 613] on icon "scrollable content" at bounding box center [652, 605] width 18 height 18
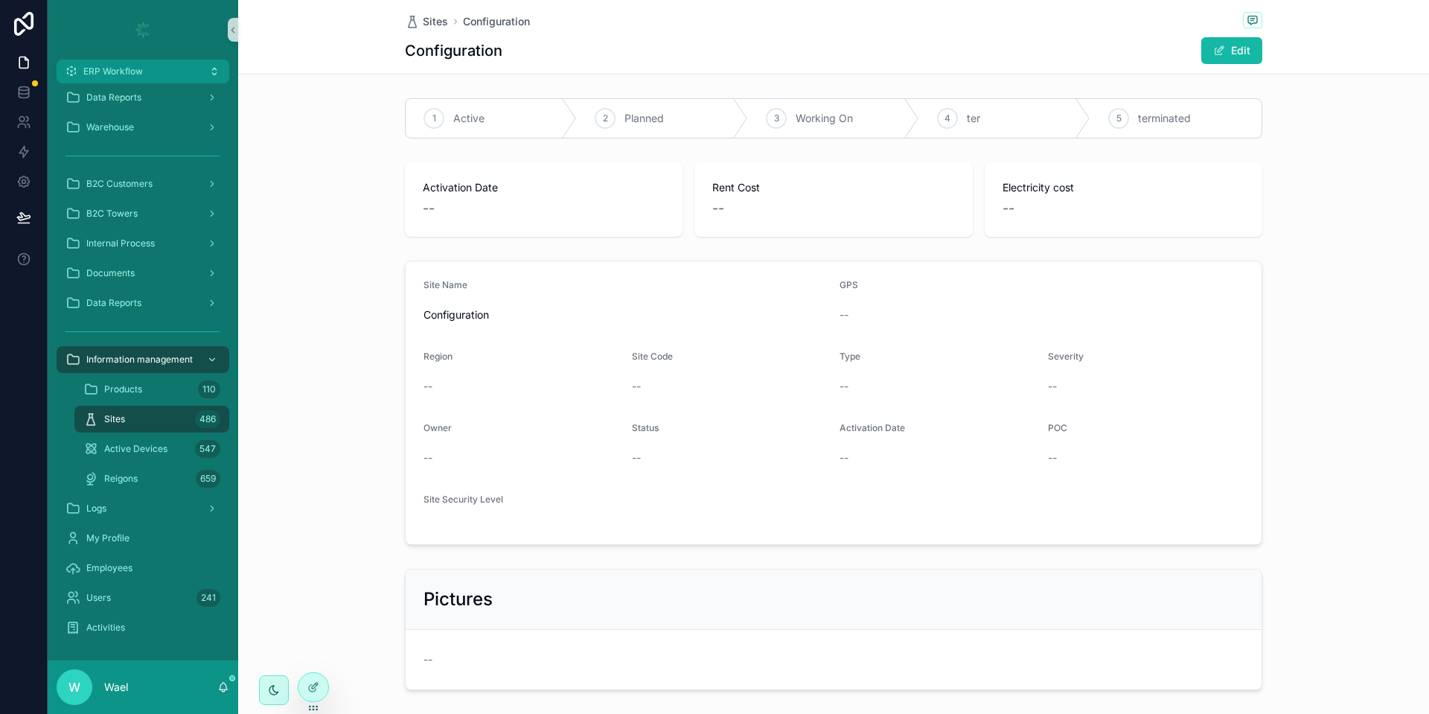
click at [129, 414] on div "Sites 486" at bounding box center [151, 419] width 137 height 24
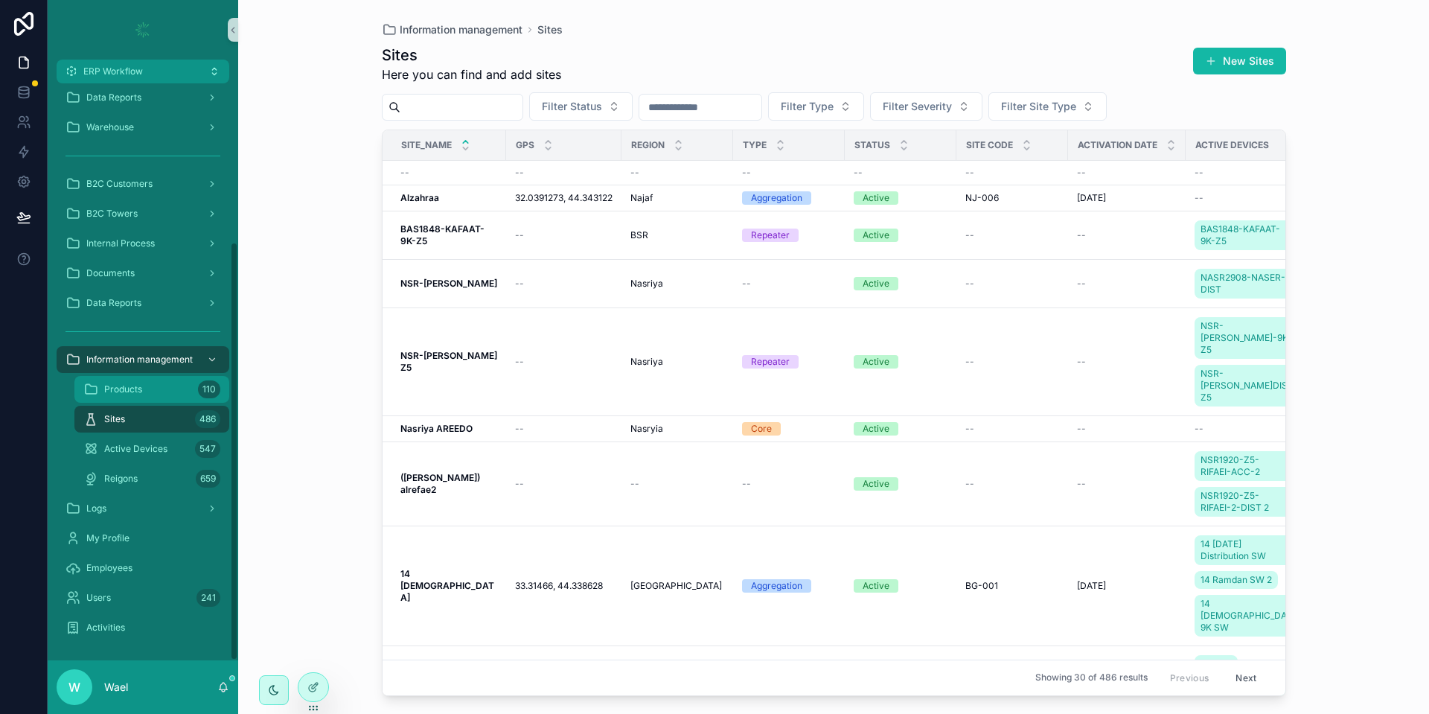
click at [173, 395] on div "Products 110" at bounding box center [151, 389] width 137 height 24
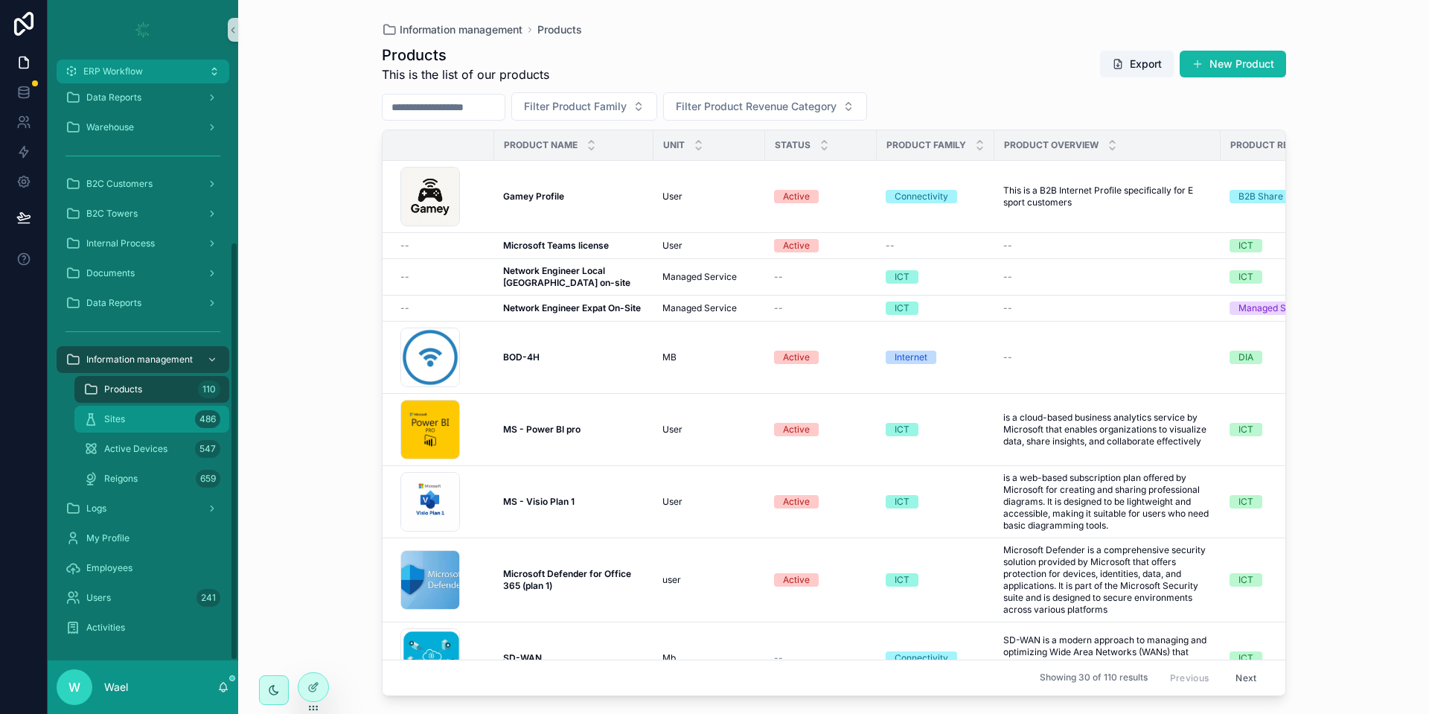
click at [153, 417] on div "Sites 486" at bounding box center [151, 419] width 137 height 24
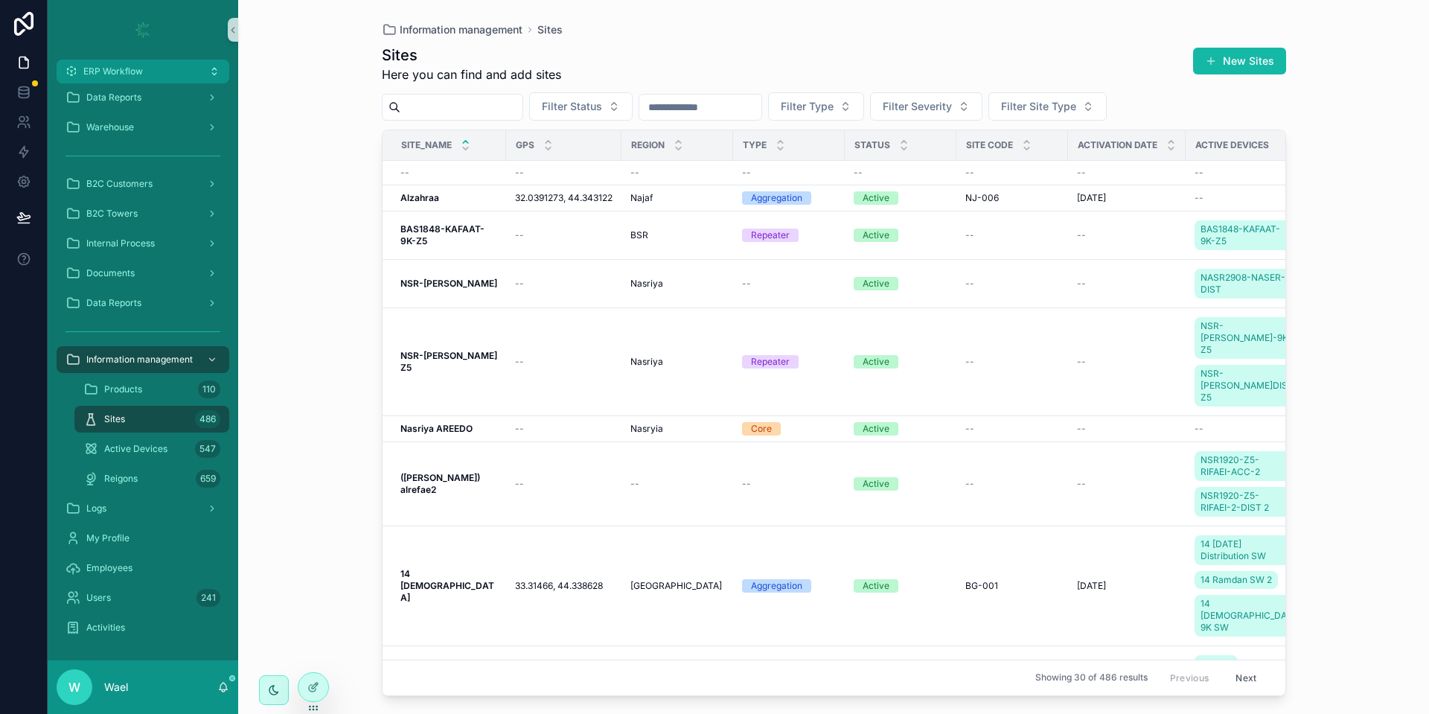
click at [456, 106] on input "scrollable content" at bounding box center [461, 107] width 122 height 21
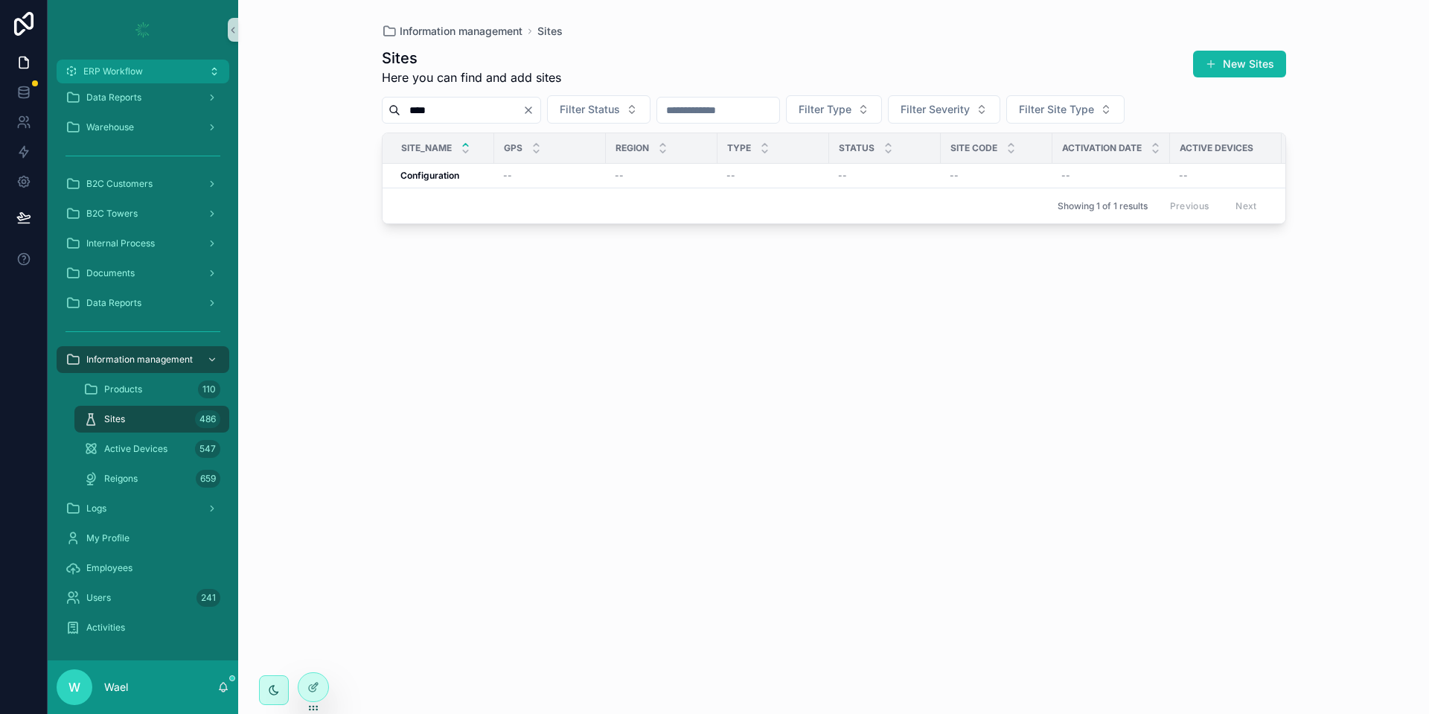
type input "****"
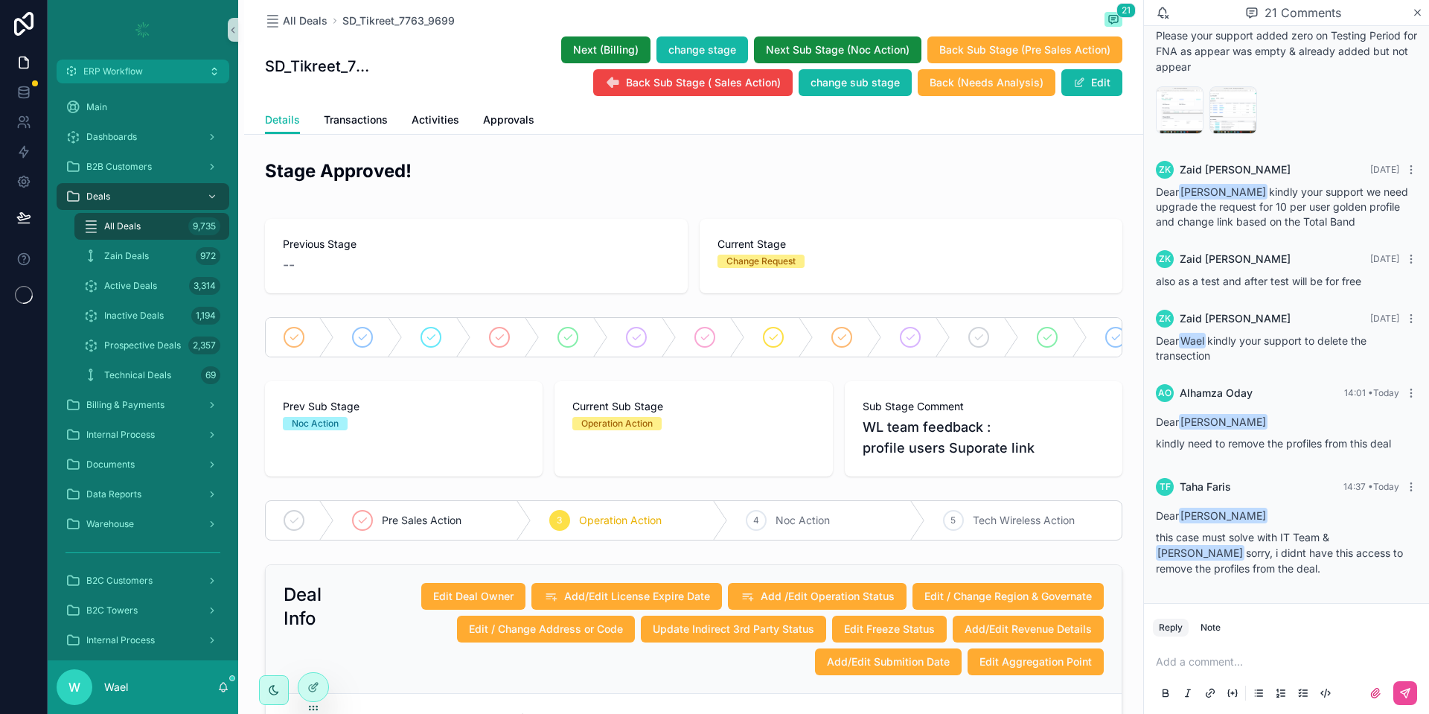
scroll to position [1525, 0]
drag, startPoint x: 1184, startPoint y: 444, endPoint x: 1382, endPoint y: 441, distance: 198.7
click at [1382, 441] on p "kindly need to remove the profiles from this deal" at bounding box center [1286, 443] width 261 height 16
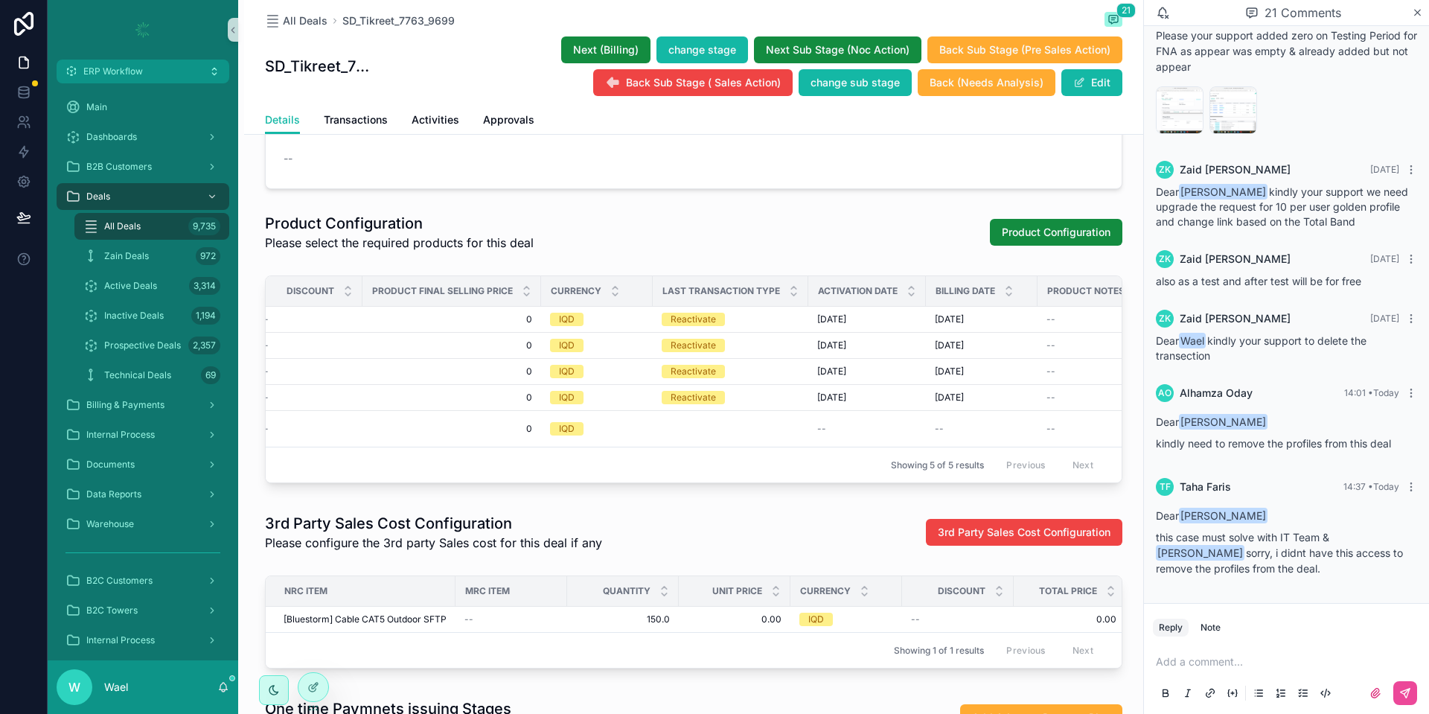
scroll to position [0, 0]
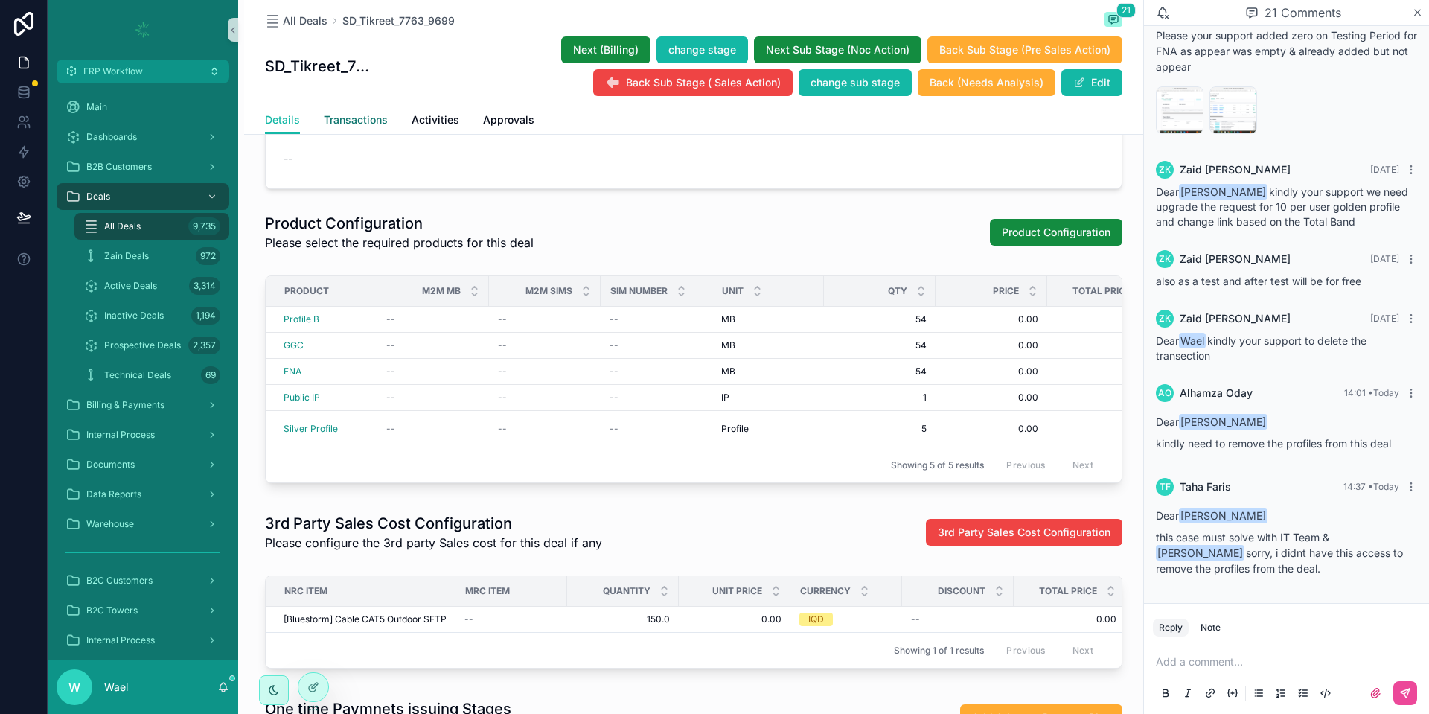
click at [356, 115] on span "Transactions" at bounding box center [356, 119] width 64 height 15
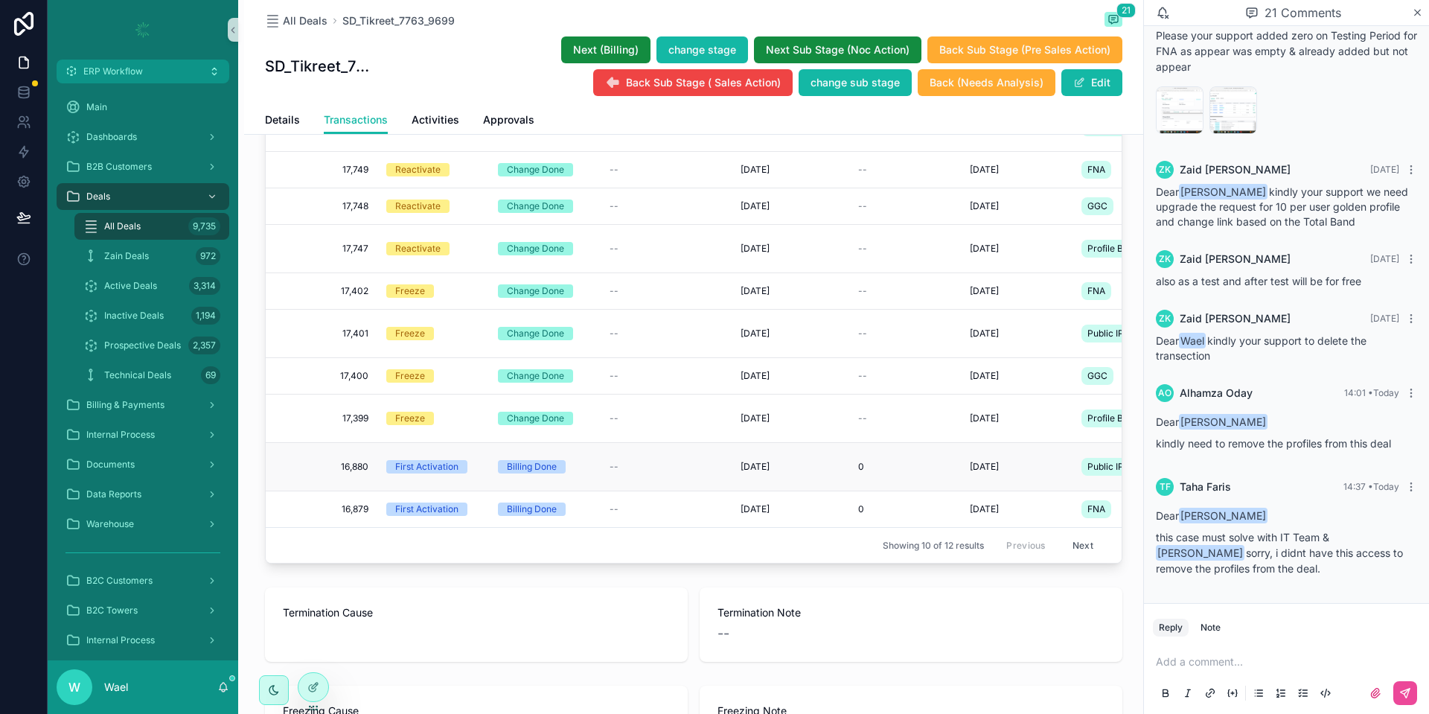
scroll to position [112, 0]
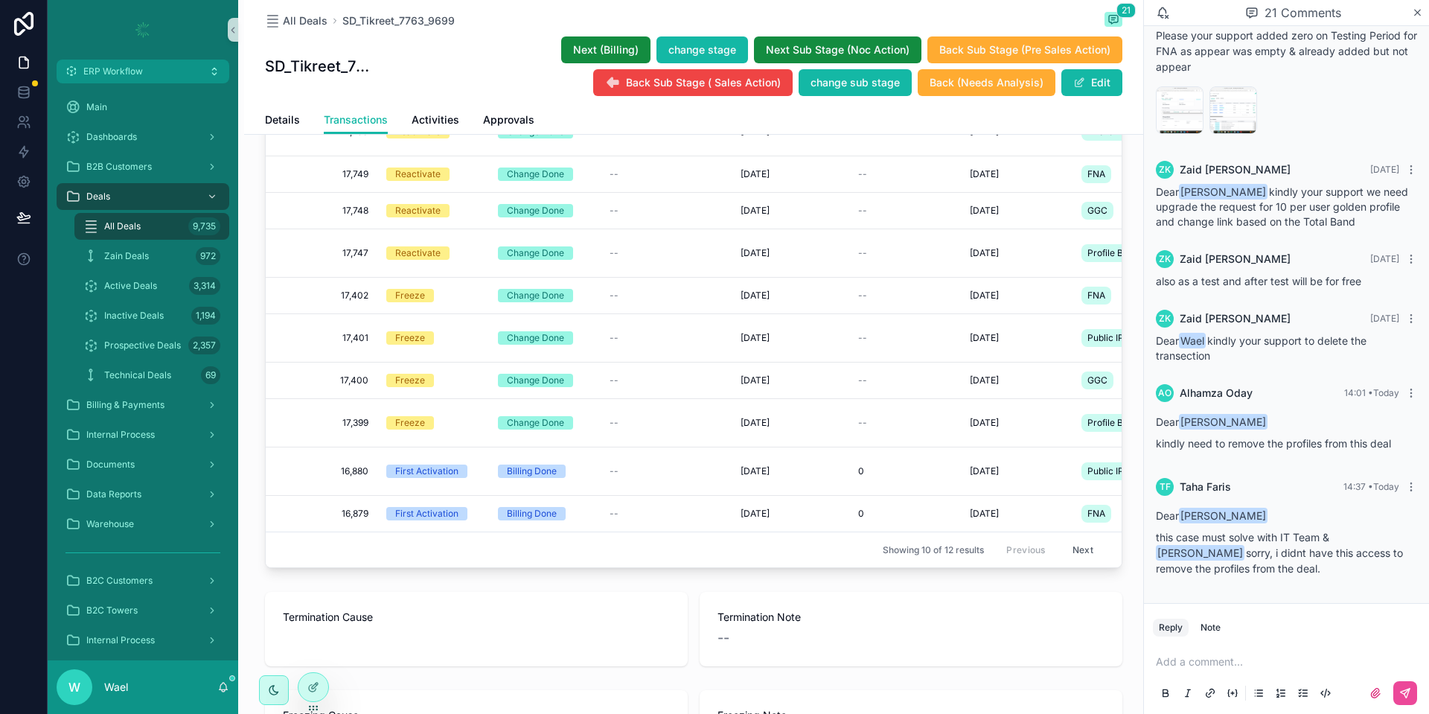
click at [1074, 551] on button "Next" at bounding box center [1083, 549] width 42 height 23
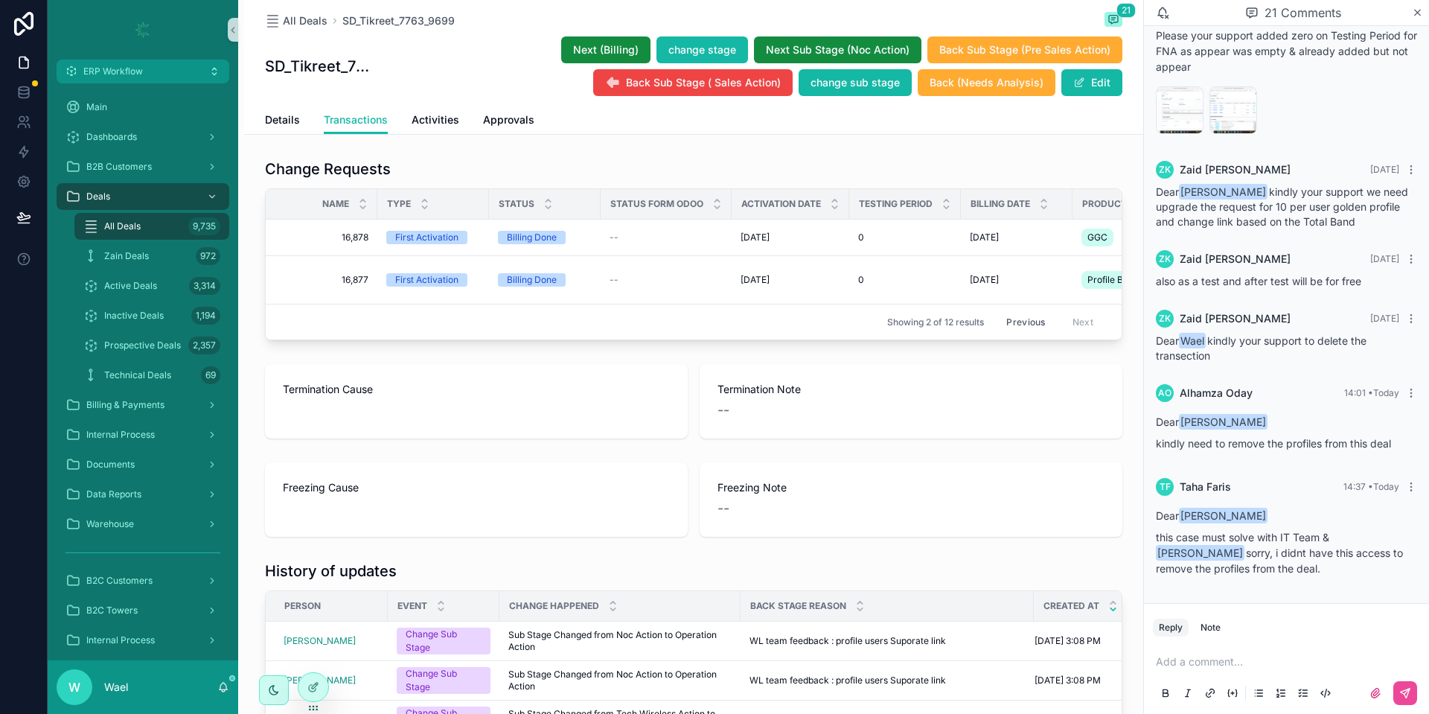
click at [1012, 333] on button "Previous" at bounding box center [1026, 321] width 60 height 23
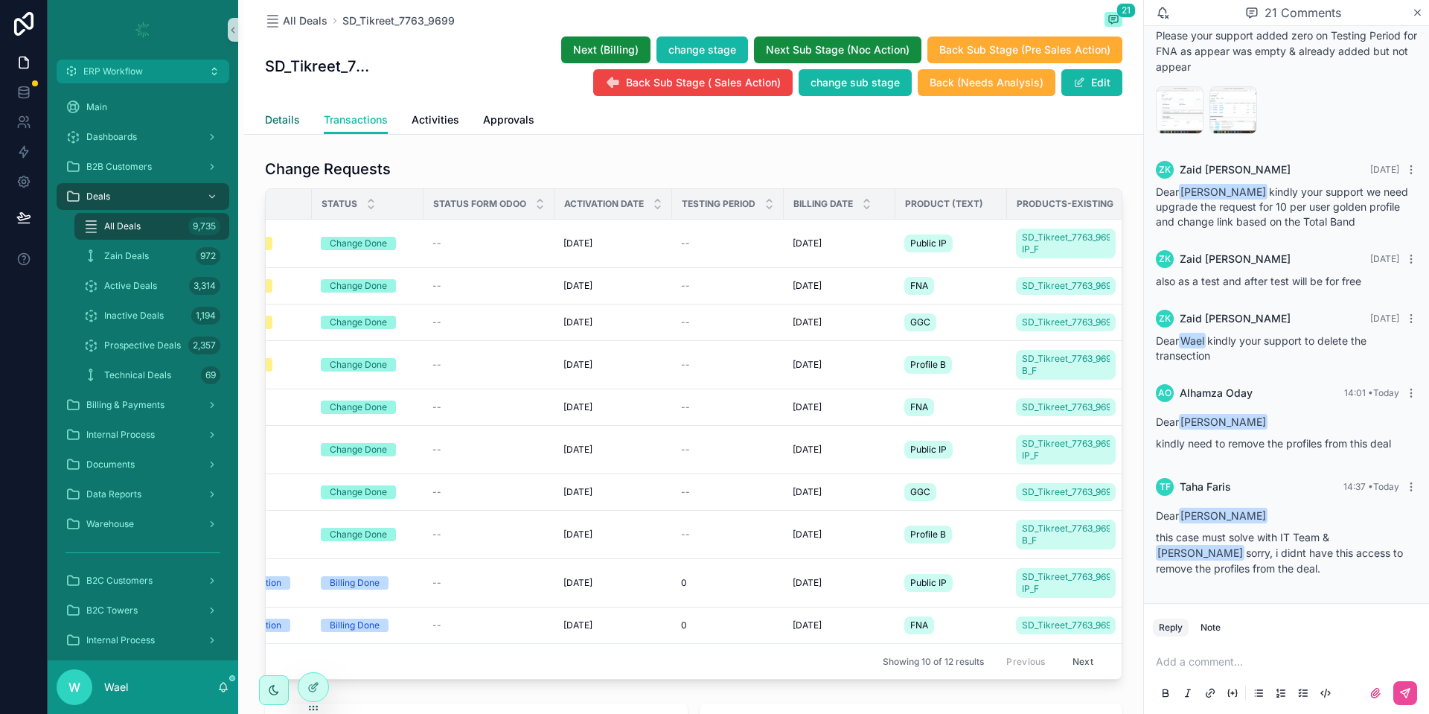
click at [277, 118] on span "Details" at bounding box center [282, 119] width 35 height 15
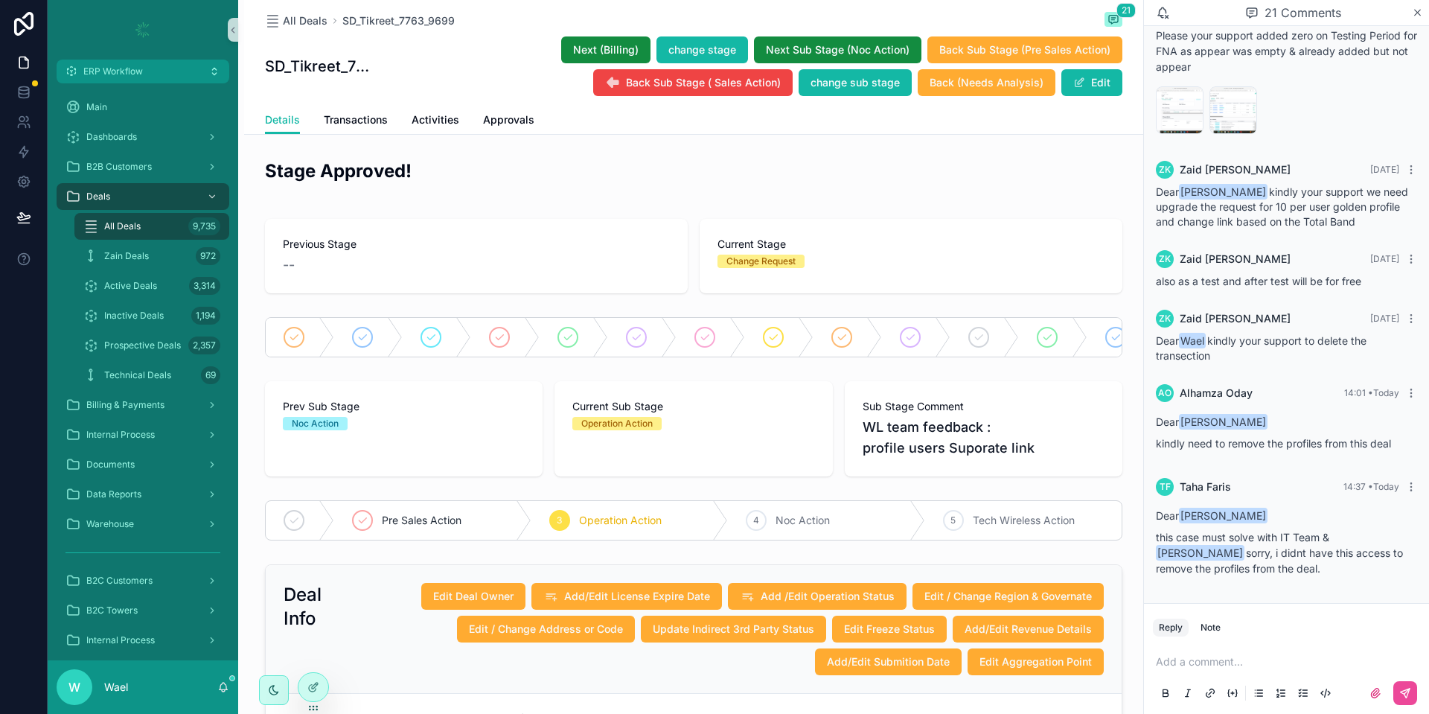
click at [1236, 624] on div "Reply Note" at bounding box center [1286, 627] width 285 height 24
click at [1246, 658] on p "scrollable content" at bounding box center [1289, 661] width 267 height 15
click at [1253, 635] on span "[EMAIL_ADDRESS][DOMAIN_NAME]" at bounding box center [1271, 636] width 179 height 15
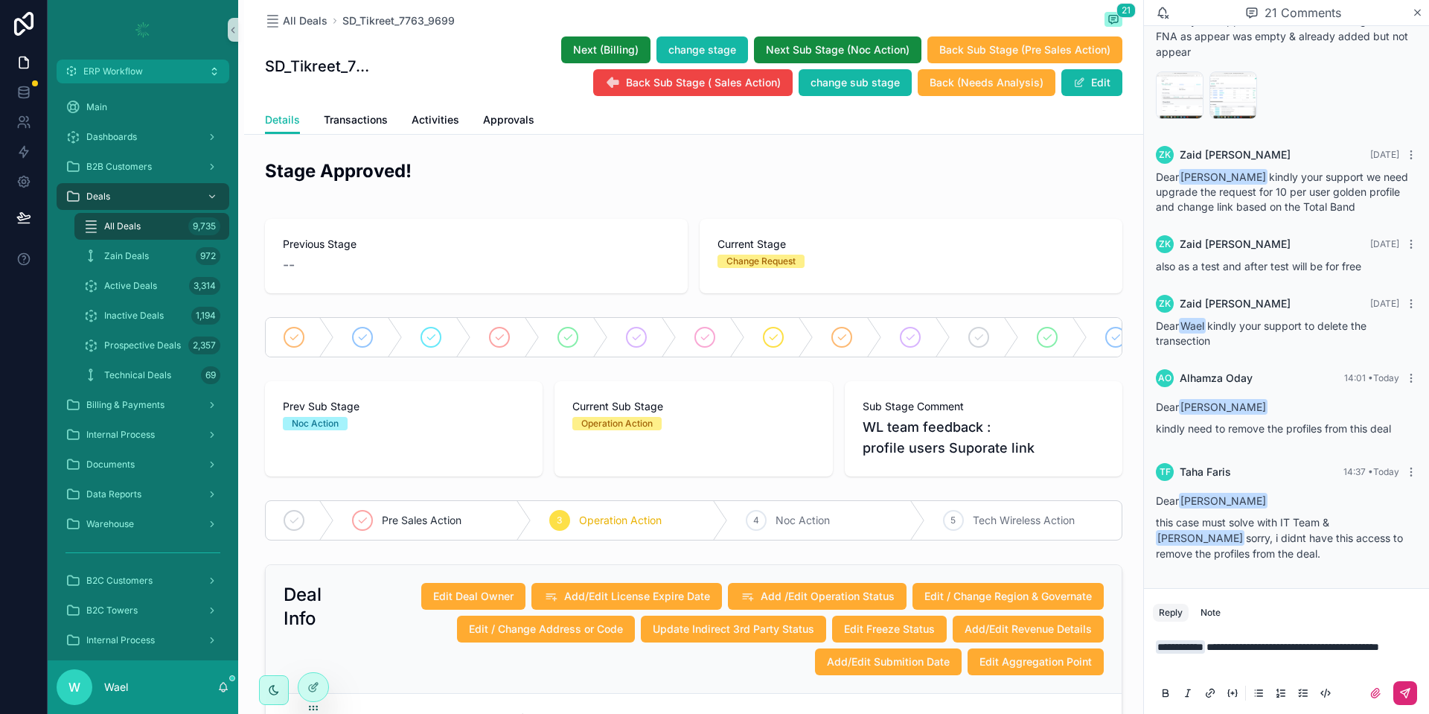
click at [1409, 688] on icon "scrollable content" at bounding box center [1404, 692] width 9 height 9
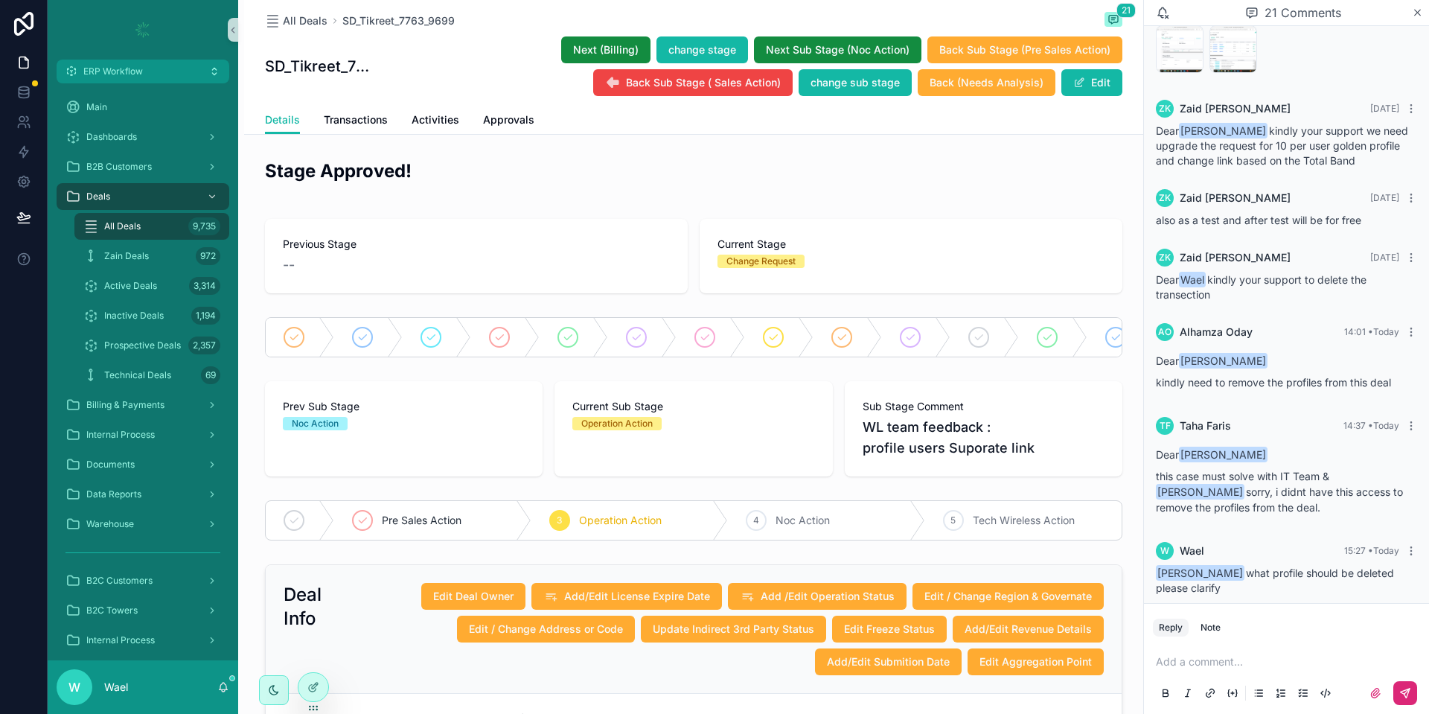
scroll to position [1599, 0]
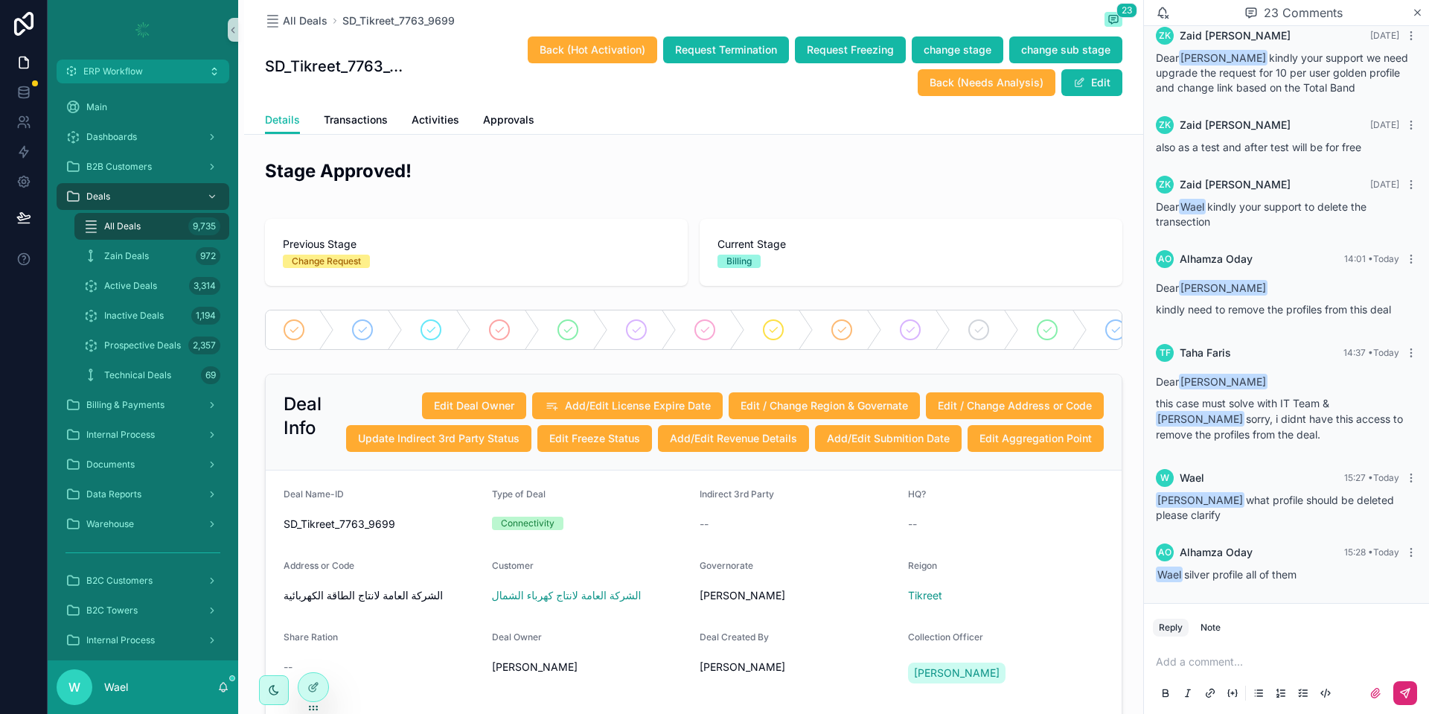
click at [1422, 19] on div "23 Comments" at bounding box center [1286, 13] width 285 height 26
click at [1417, 14] on icon "scrollable content" at bounding box center [1416, 13] width 11 height 12
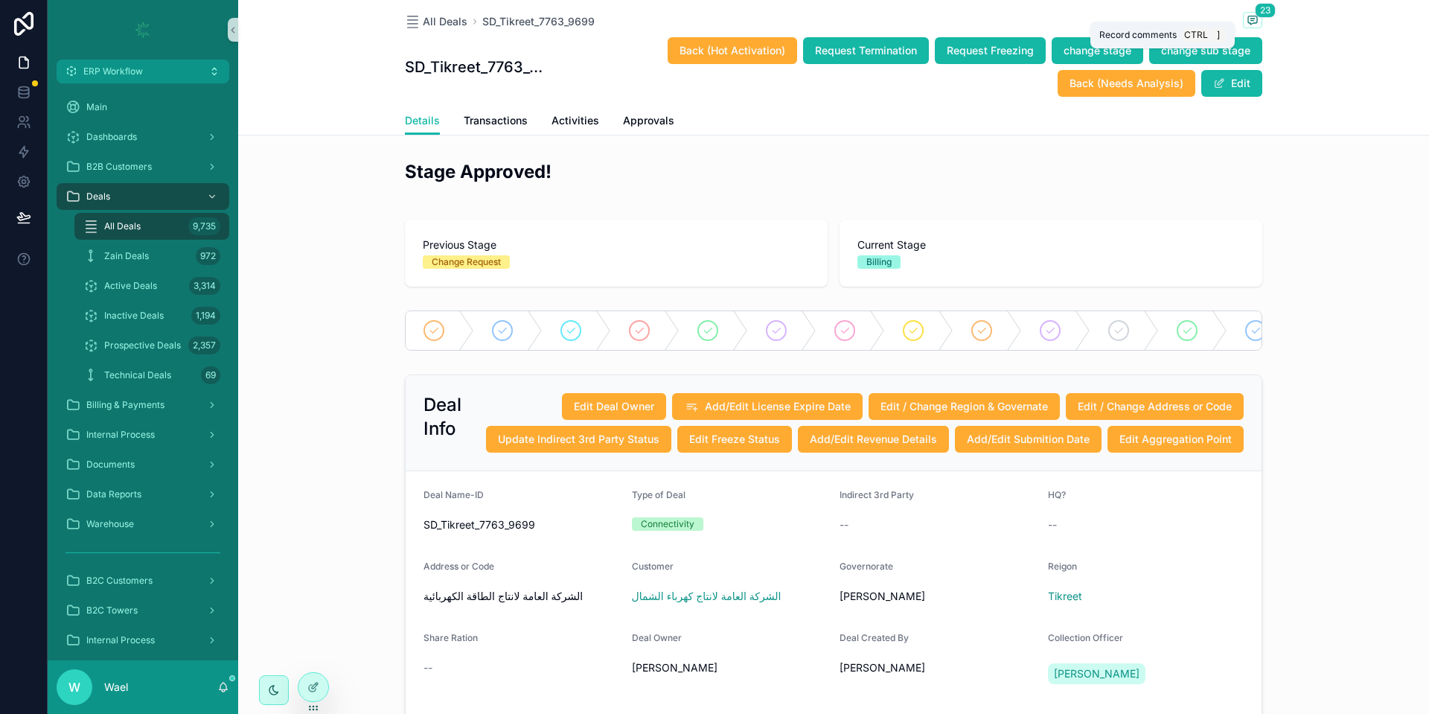
click at [1246, 24] on icon "scrollable content" at bounding box center [1252, 20] width 12 height 12
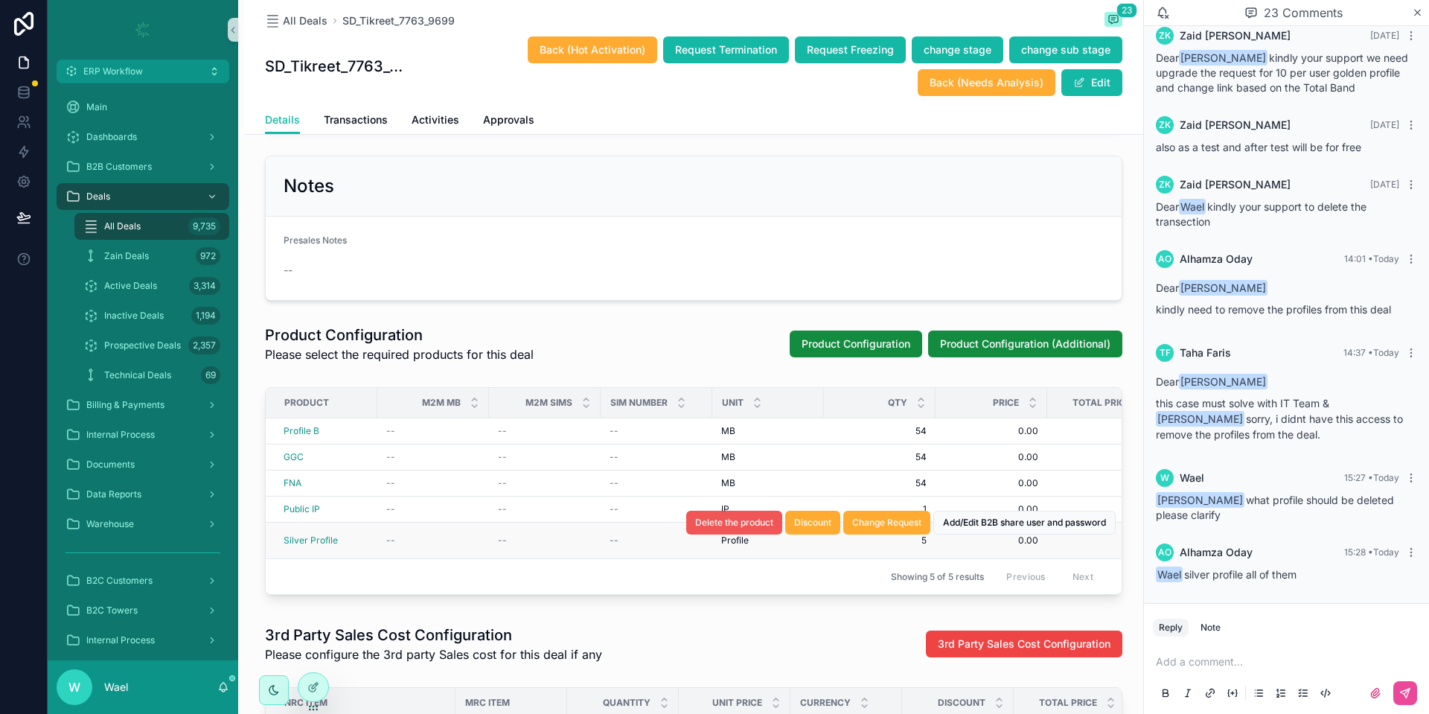
click at [696, 528] on span "Delete the product" at bounding box center [734, 522] width 78 height 12
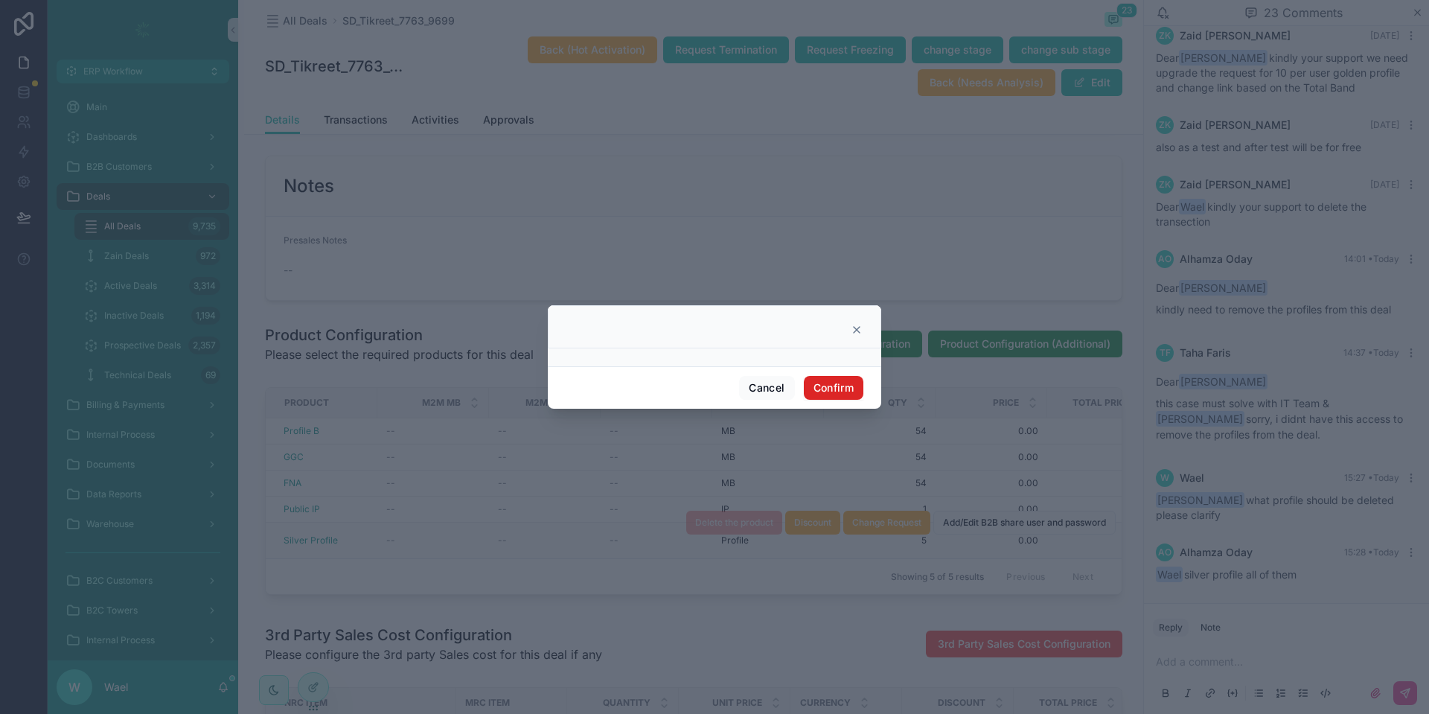
click at [808, 382] on button "Confirm" at bounding box center [834, 388] width 60 height 24
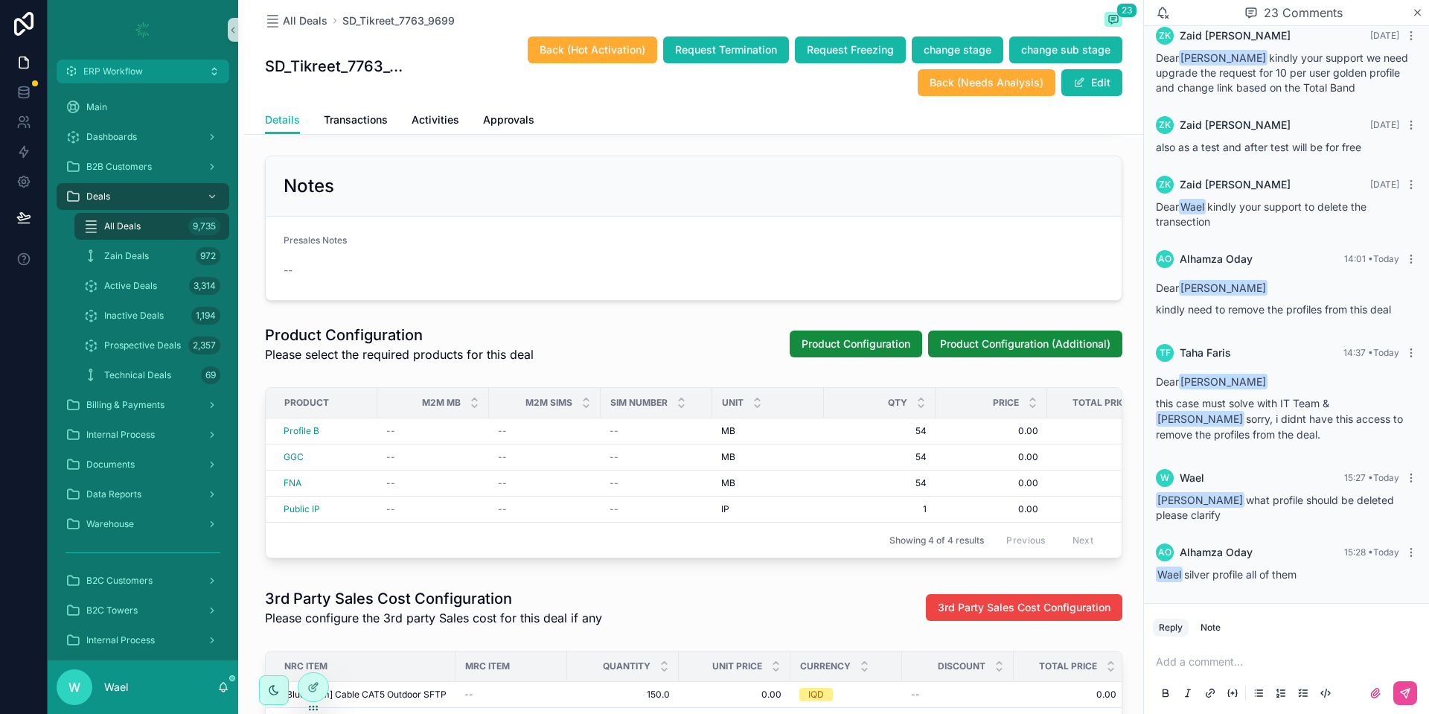
click at [1207, 657] on p "scrollable content" at bounding box center [1289, 661] width 267 height 15
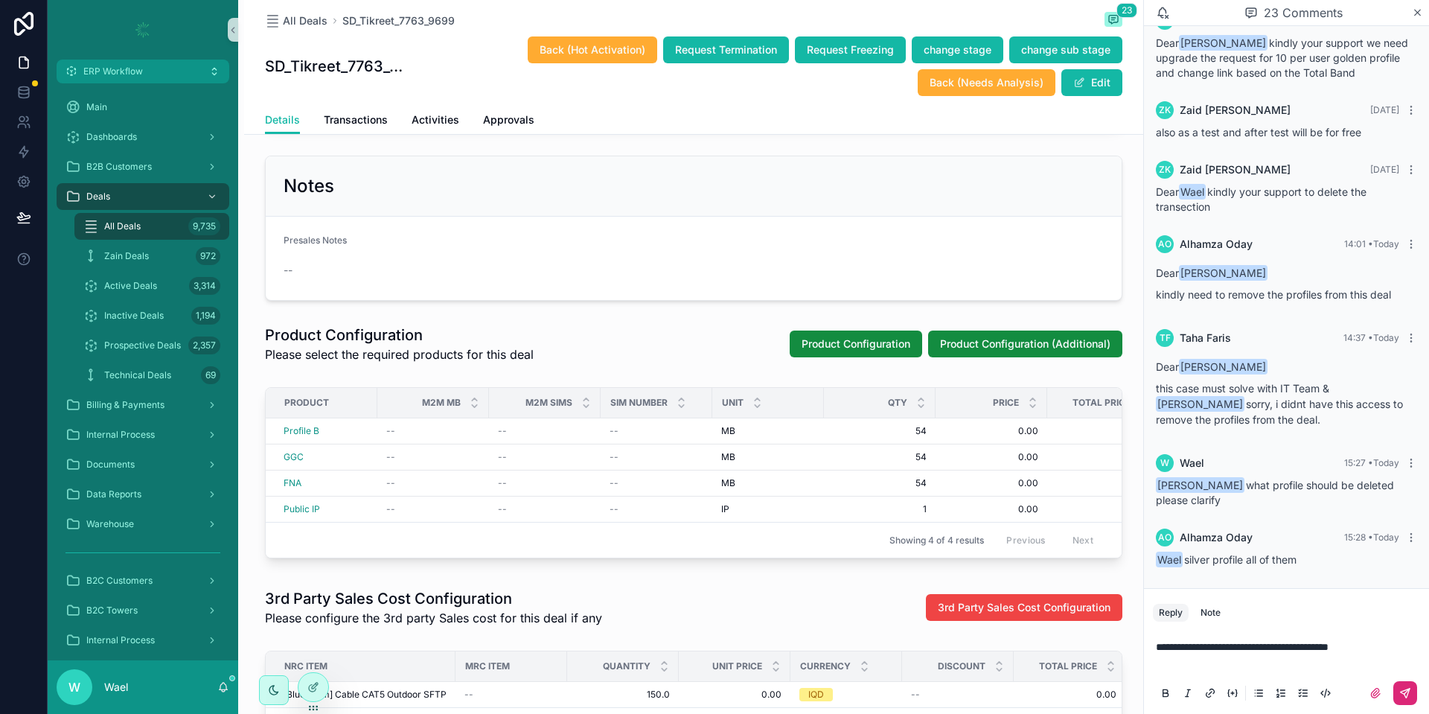
click at [1408, 693] on icon "scrollable content" at bounding box center [1404, 692] width 9 height 9
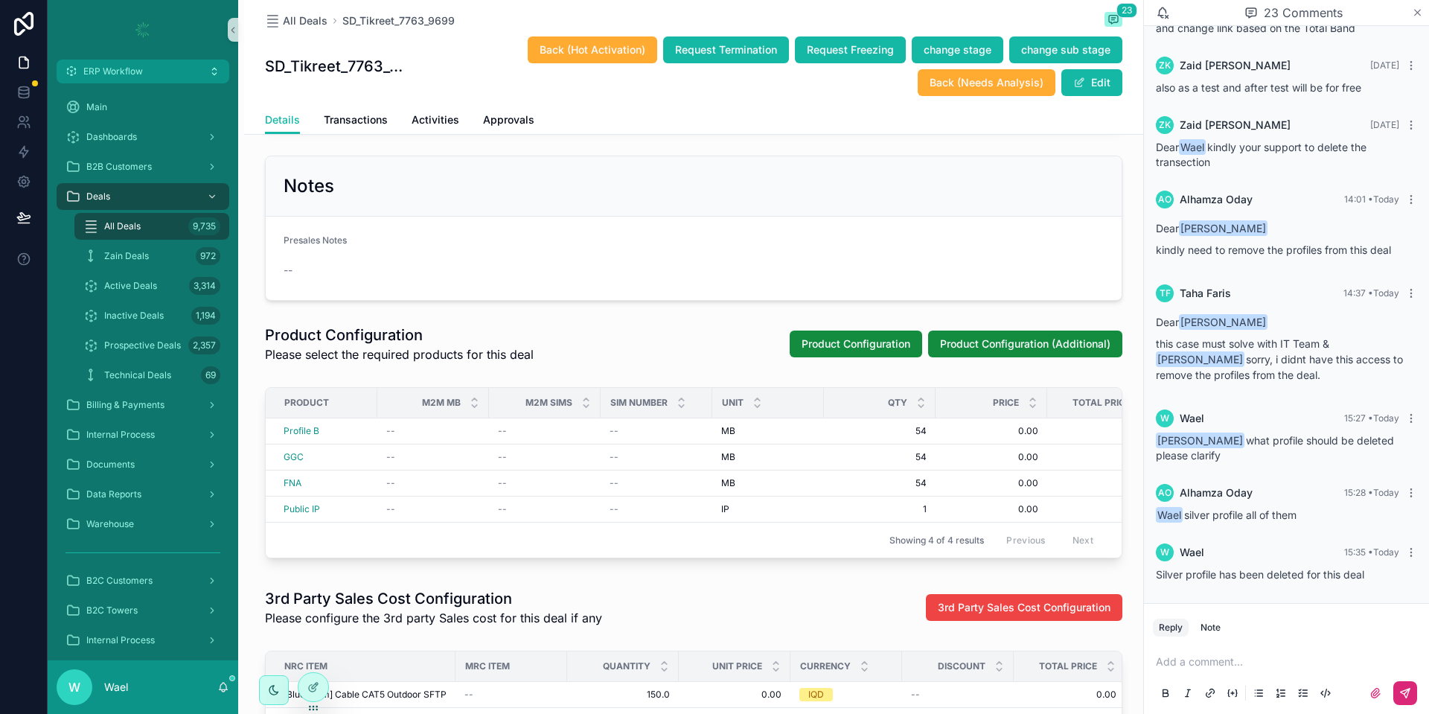
click at [1419, 9] on icon "scrollable content" at bounding box center [1416, 13] width 11 height 12
